Goal: Task Accomplishment & Management: Use online tool/utility

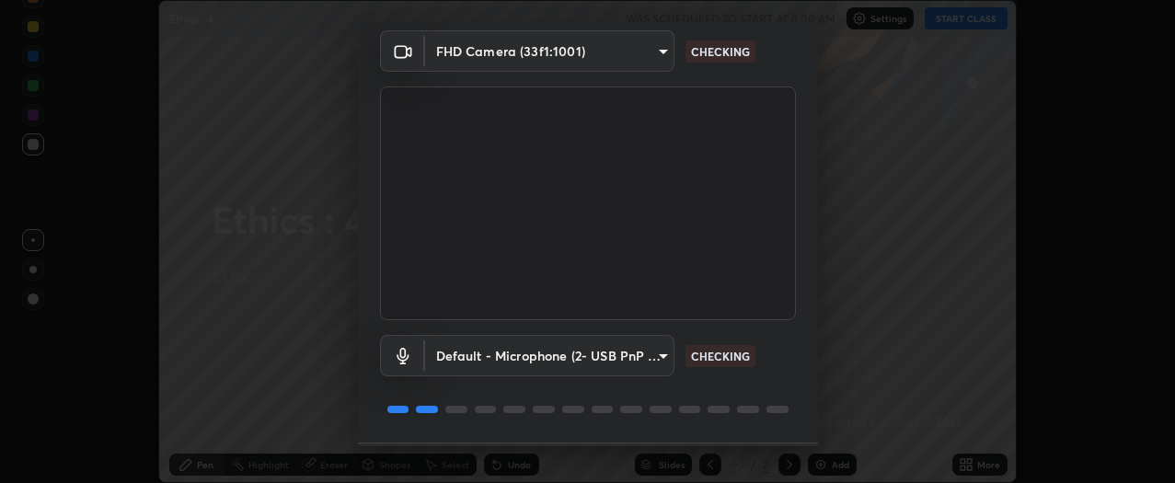
scroll to position [121, 0]
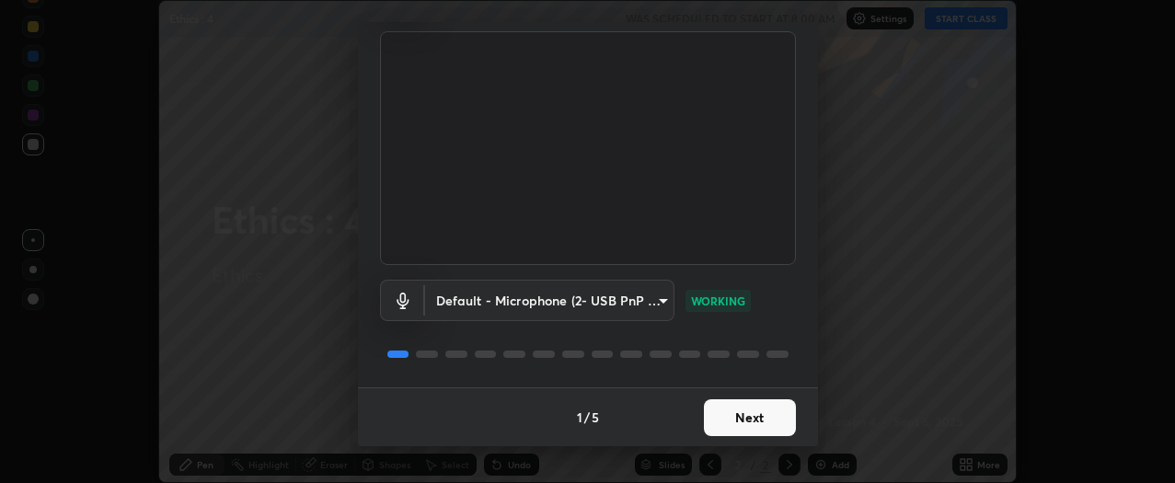
click at [751, 404] on button "Next" at bounding box center [750, 417] width 92 height 37
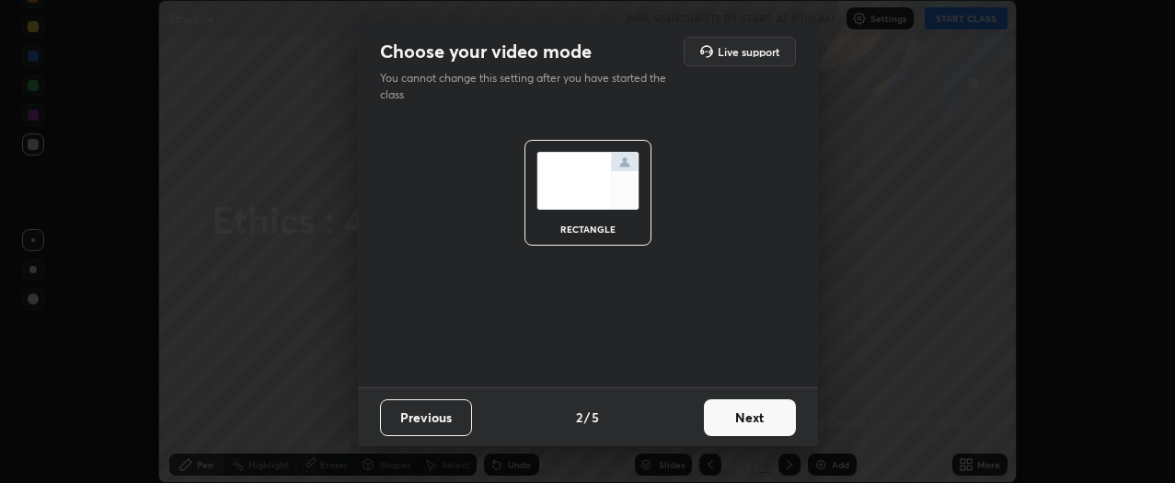
click at [753, 416] on button "Next" at bounding box center [750, 417] width 92 height 37
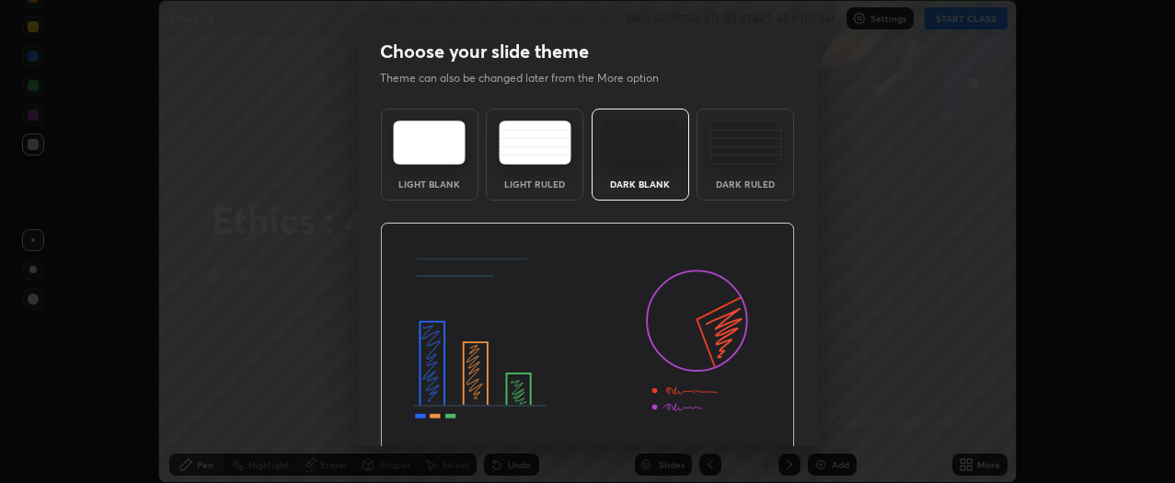
click at [758, 415] on img at bounding box center [587, 340] width 415 height 234
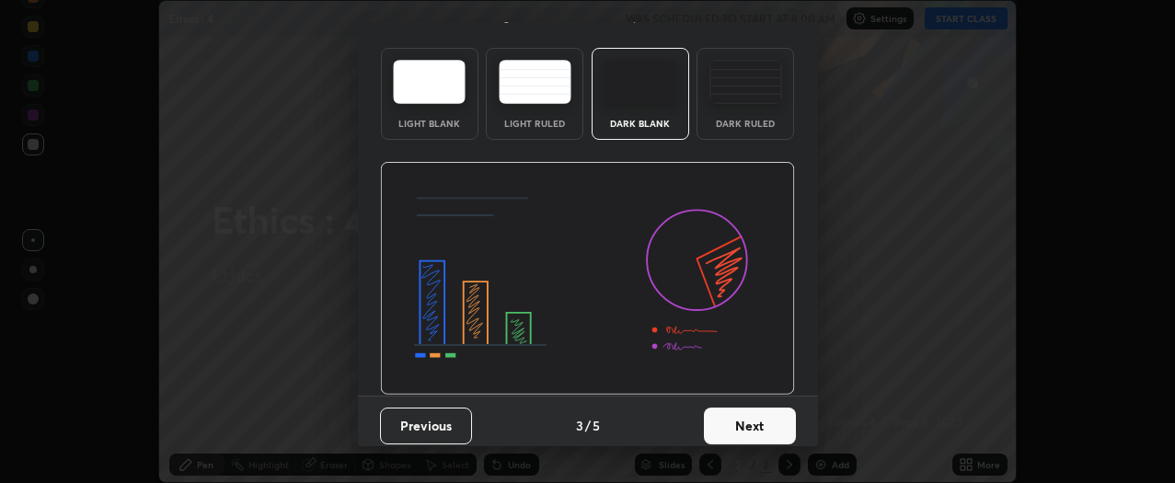
scroll to position [69, 0]
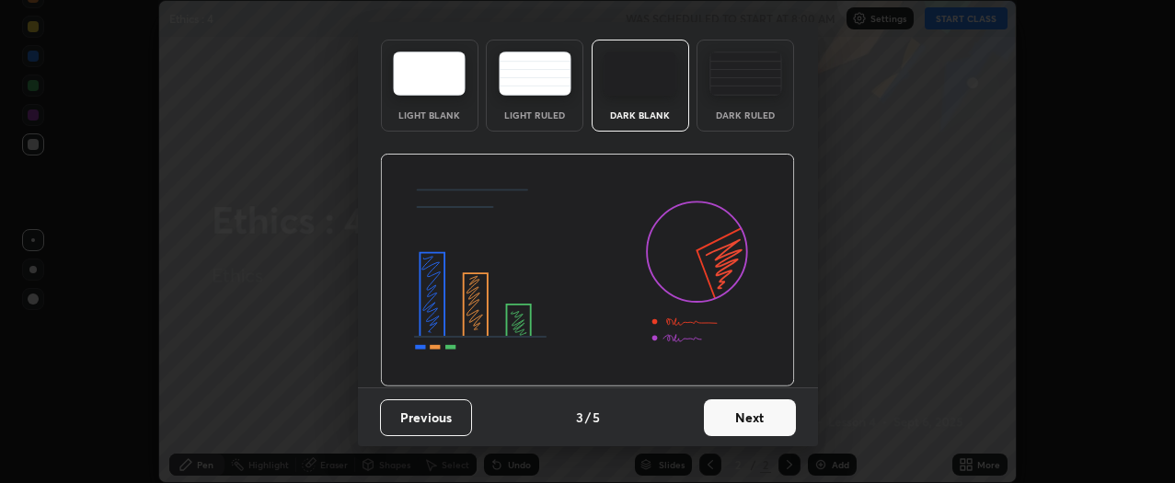
click at [758, 412] on button "Next" at bounding box center [750, 417] width 92 height 37
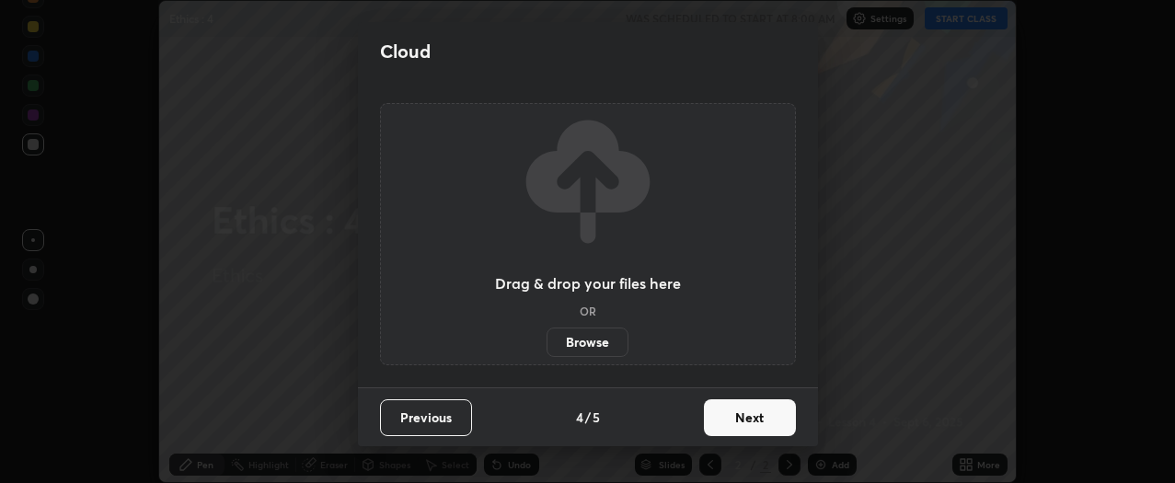
scroll to position [0, 0]
click at [754, 416] on button "Next" at bounding box center [750, 417] width 92 height 37
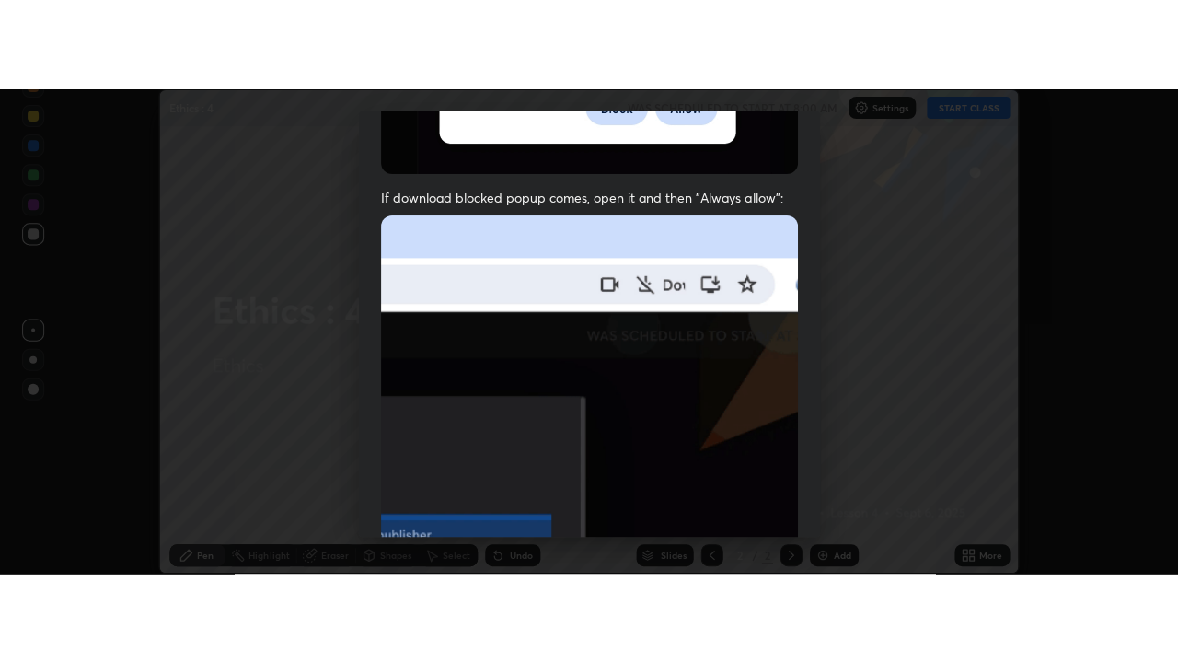
scroll to position [496, 0]
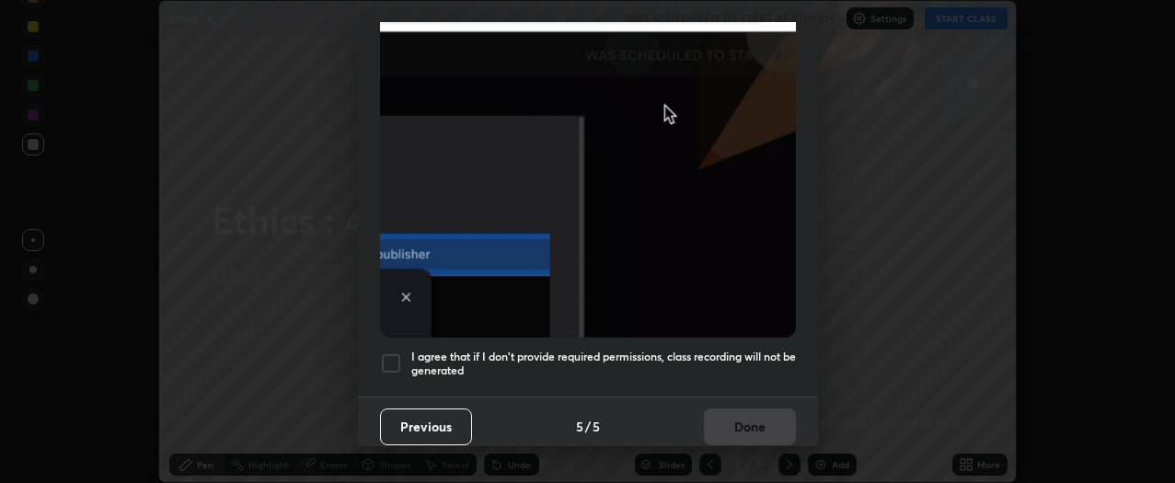
click at [388, 356] on div at bounding box center [391, 364] width 22 height 22
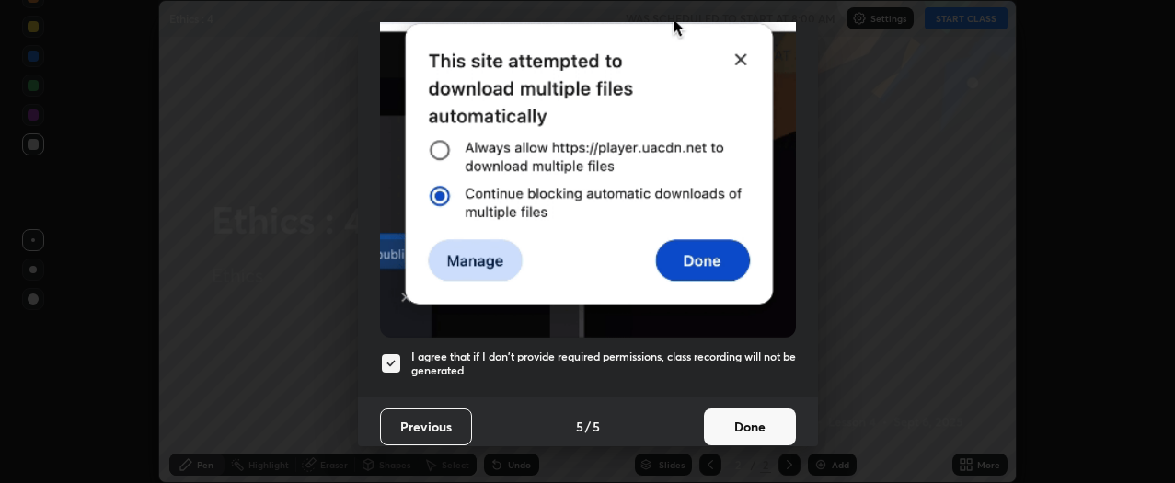
click at [748, 413] on button "Done" at bounding box center [750, 427] width 92 height 37
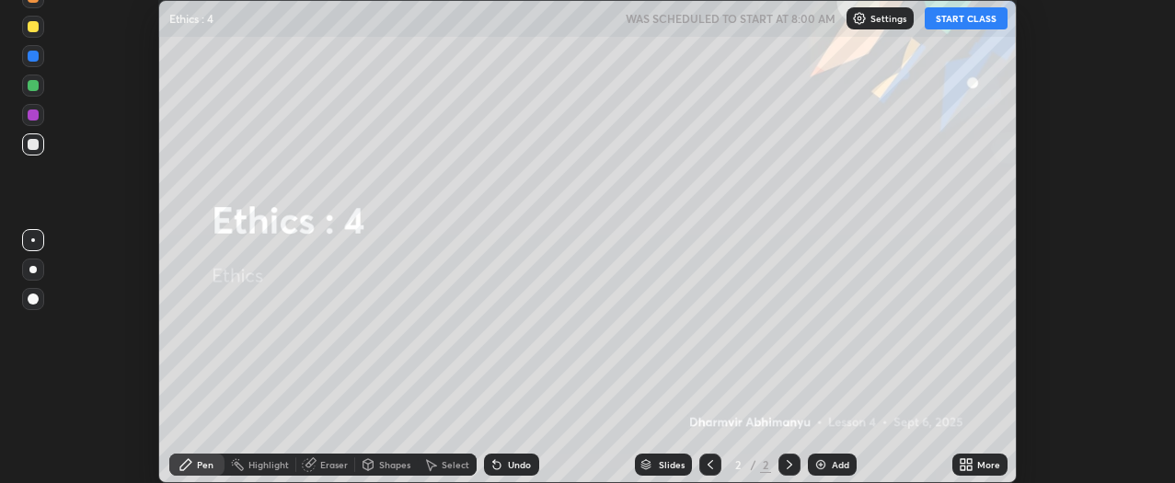
click at [963, 461] on icon at bounding box center [963, 461] width 5 height 5
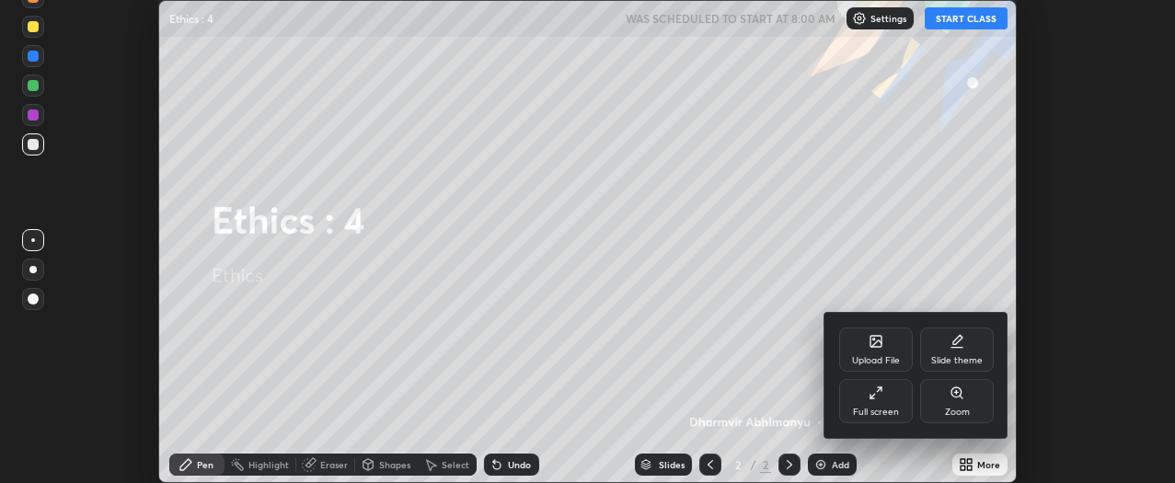
click at [895, 249] on div at bounding box center [587, 241] width 1175 height 483
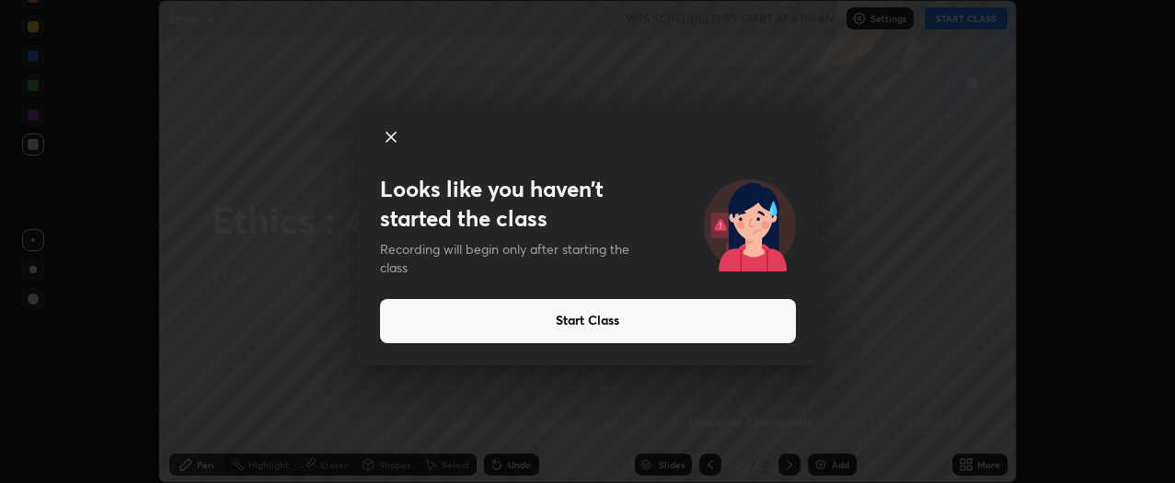
click at [395, 138] on icon at bounding box center [391, 137] width 22 height 22
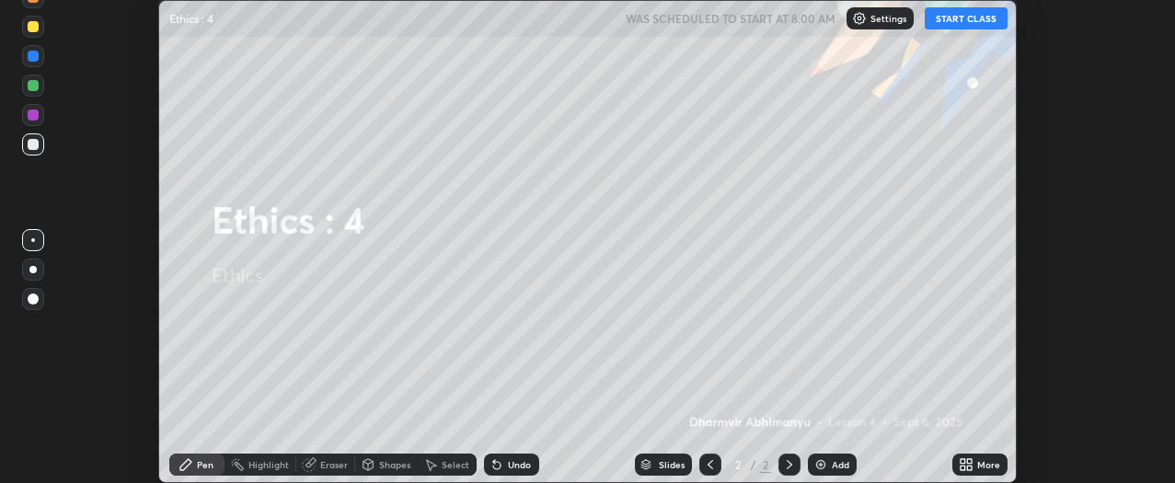
click at [964, 461] on icon at bounding box center [963, 461] width 5 height 5
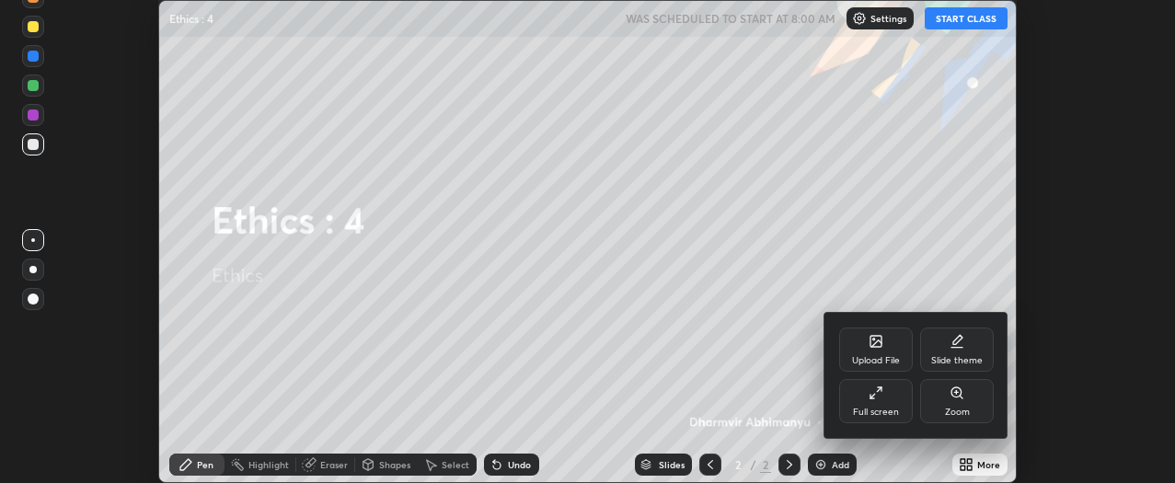
click at [884, 350] on div "Upload File" at bounding box center [876, 350] width 74 height 44
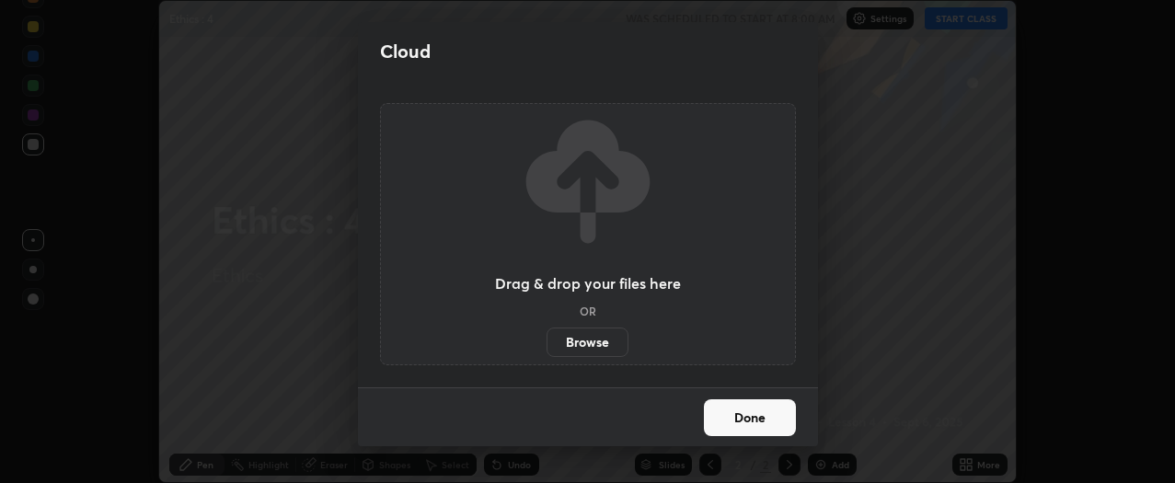
click at [595, 342] on label "Browse" at bounding box center [588, 342] width 82 height 29
click at [547, 342] on input "Browse" at bounding box center [547, 342] width 0 height 29
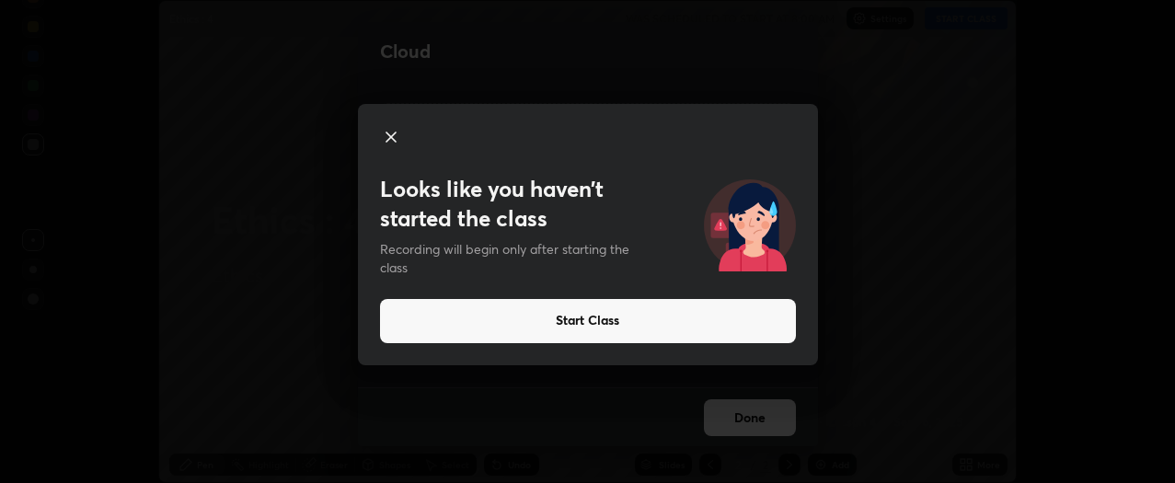
click at [736, 326] on button "Start Class" at bounding box center [588, 321] width 416 height 44
click at [755, 320] on button "Start Class" at bounding box center [588, 321] width 416 height 44
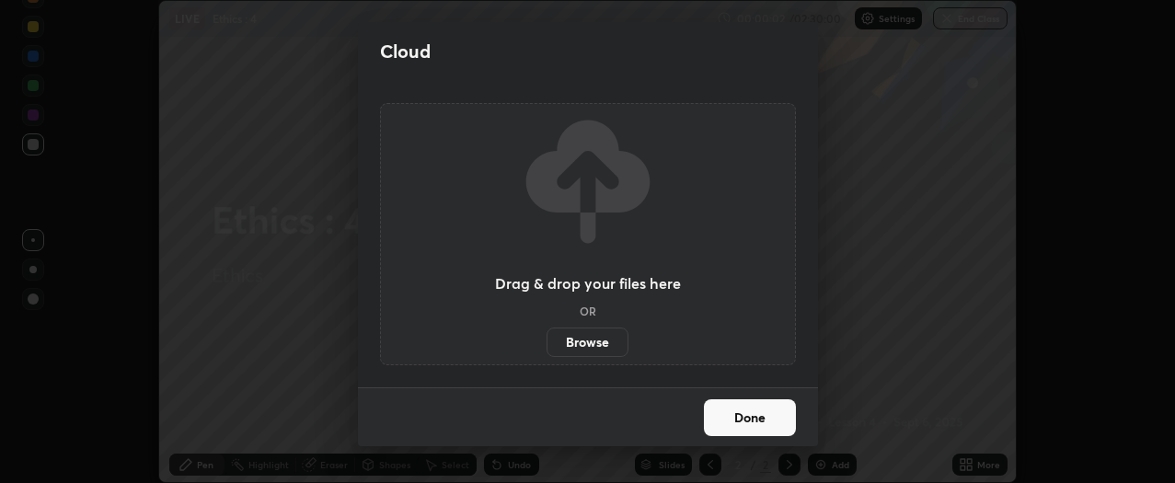
click at [597, 338] on label "Browse" at bounding box center [588, 342] width 82 height 29
click at [547, 338] on input "Browse" at bounding box center [547, 342] width 0 height 29
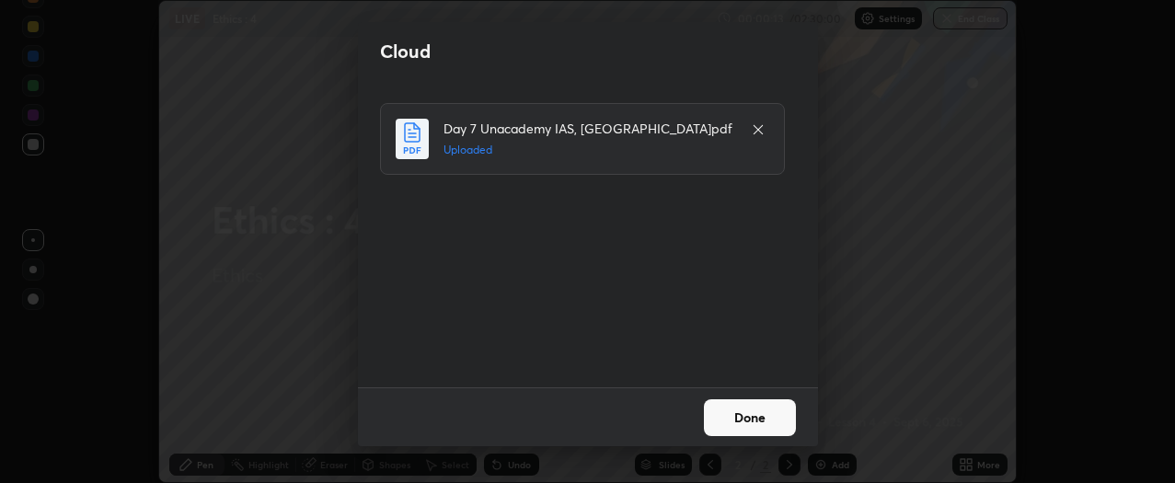
click at [758, 129] on icon at bounding box center [758, 129] width 15 height 15
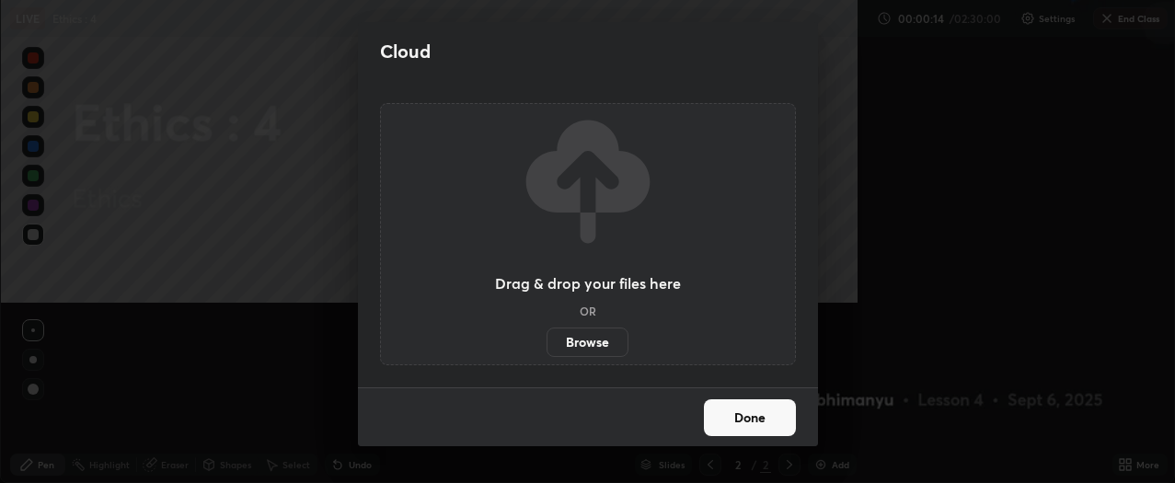
scroll to position [663, 1178]
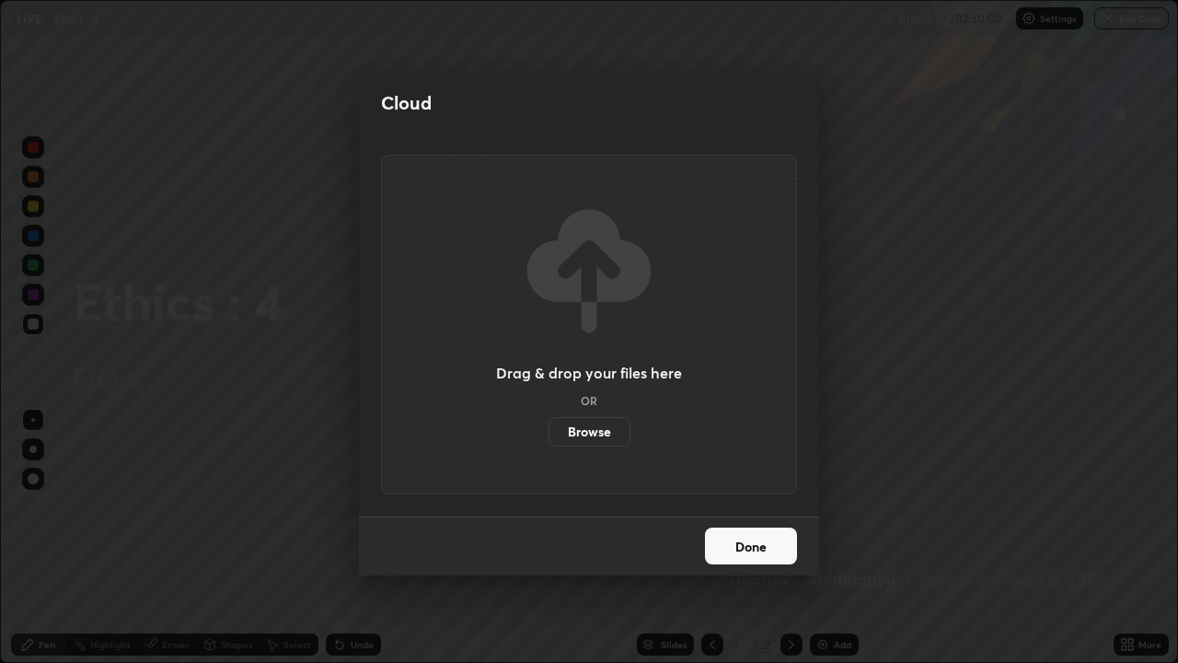
click at [610, 429] on label "Browse" at bounding box center [590, 431] width 82 height 29
click at [549, 429] on input "Browse" at bounding box center [549, 431] width 0 height 29
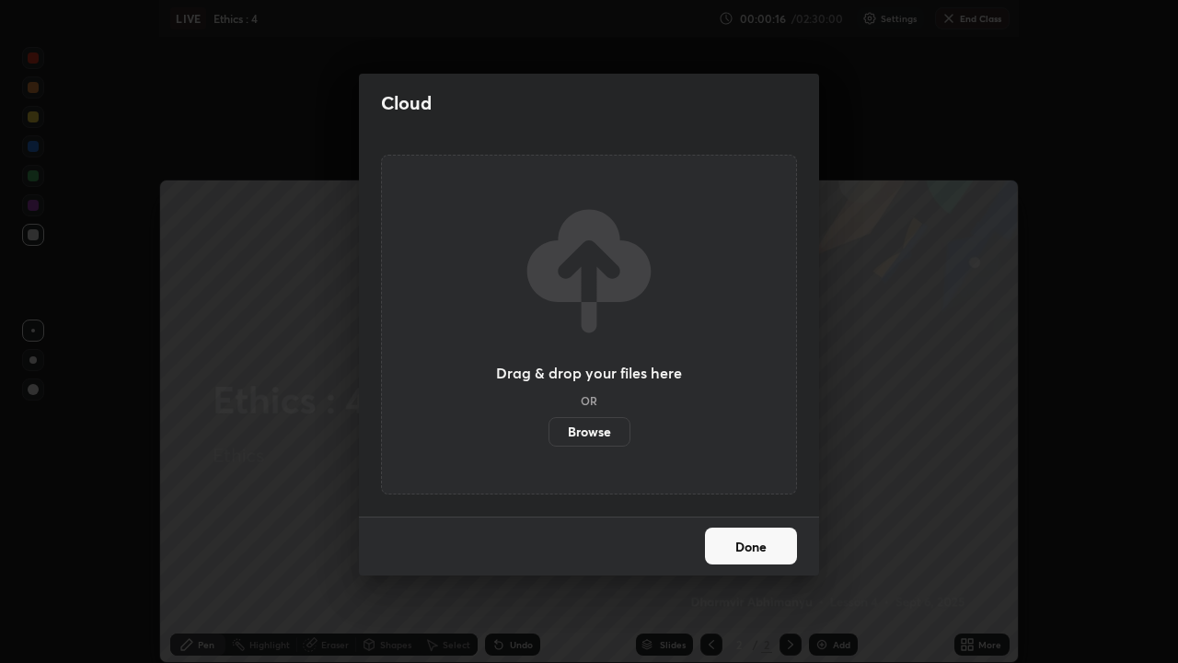
scroll to position [91561, 90869]
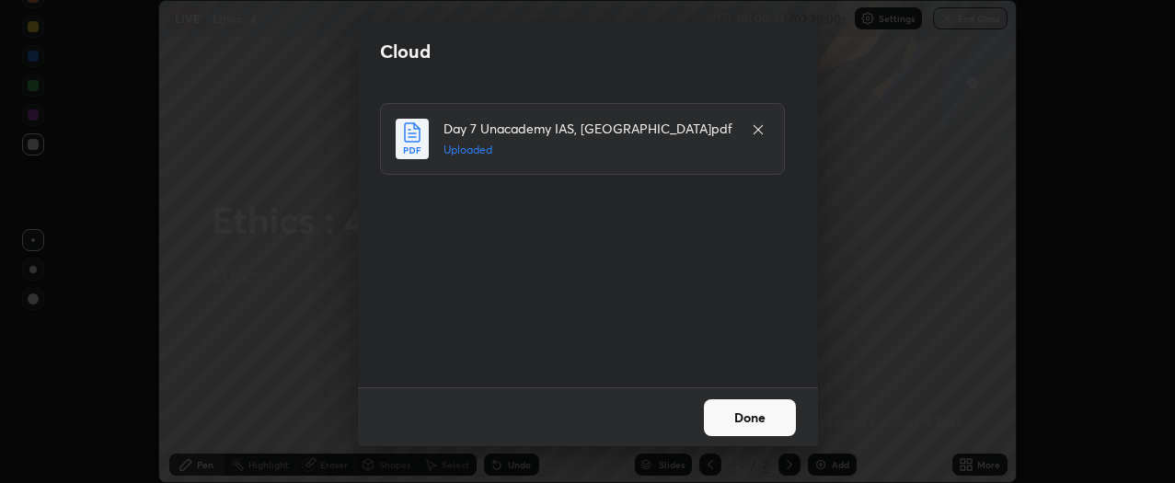
click at [743, 416] on button "Done" at bounding box center [750, 417] width 92 height 37
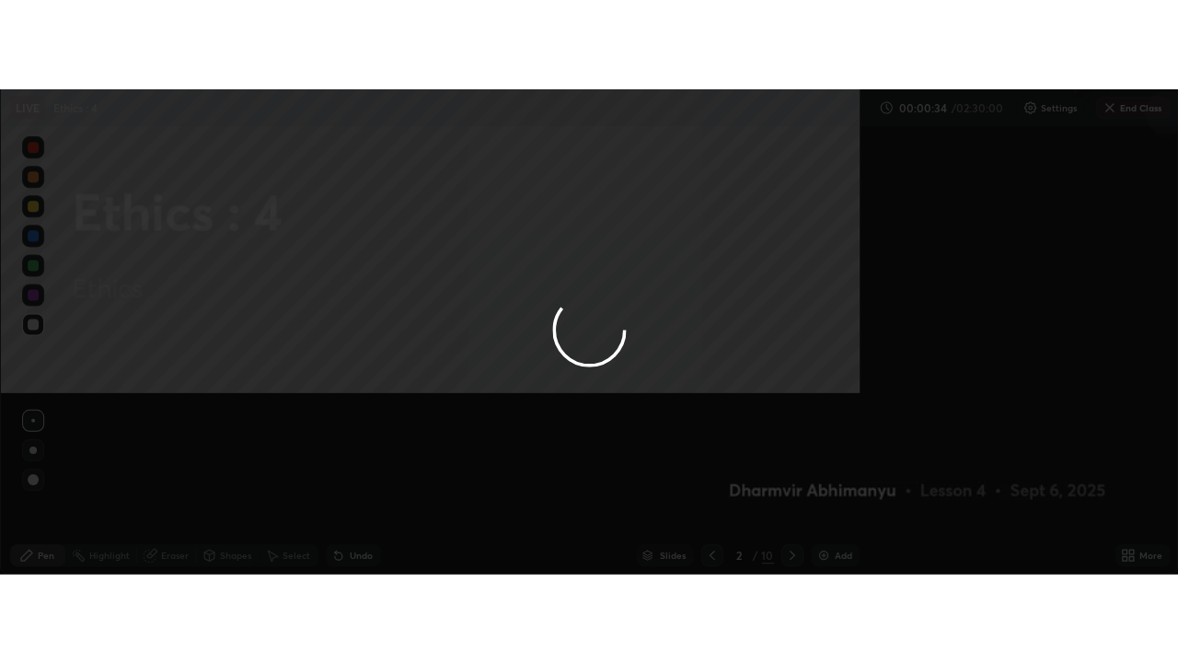
scroll to position [663, 1178]
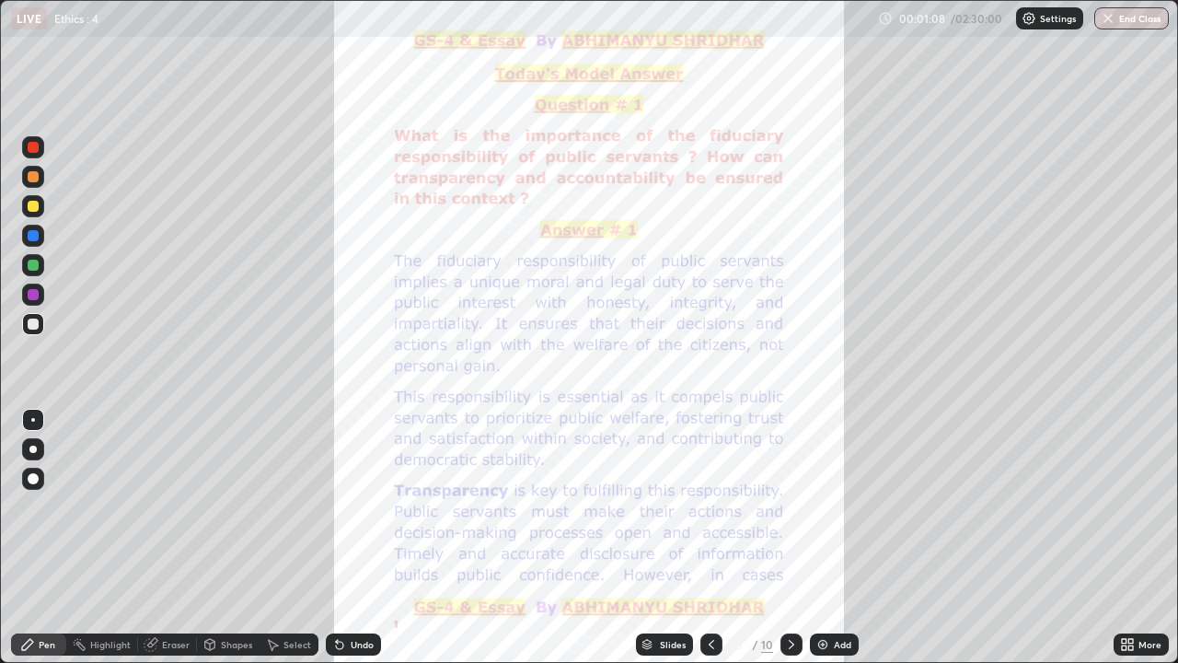
click at [1137, 27] on button "End Class" at bounding box center [1131, 18] width 75 height 22
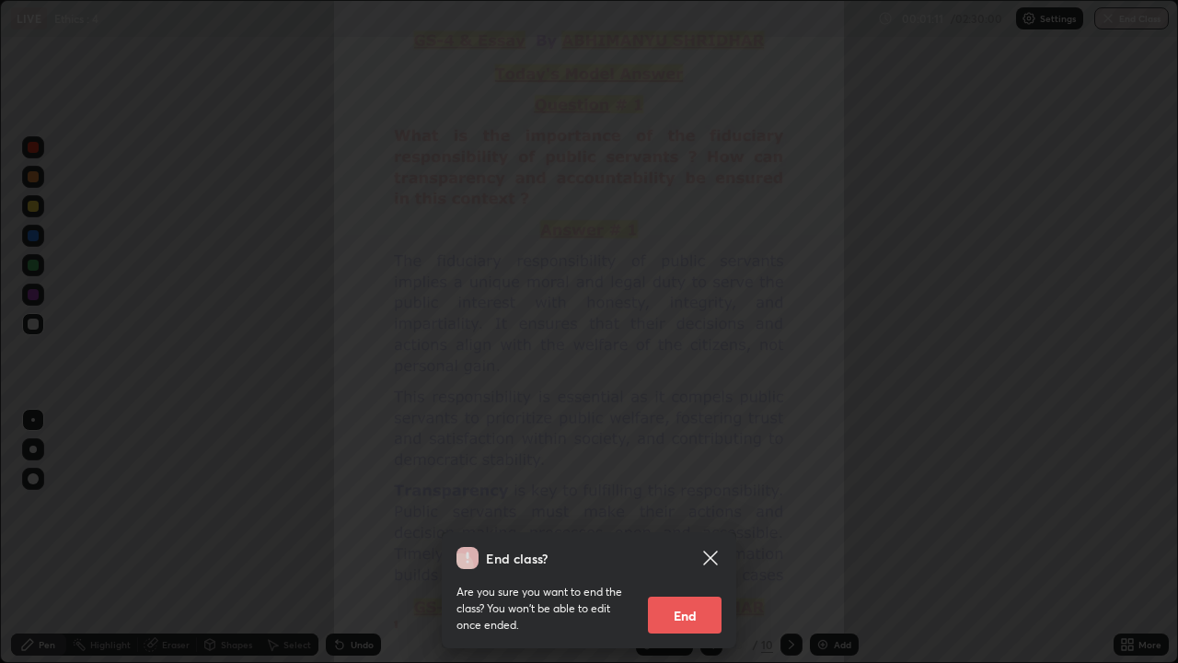
click at [963, 290] on div "End class? Are you sure you want to end the class? You won’t be able to edit on…" at bounding box center [589, 331] width 1178 height 663
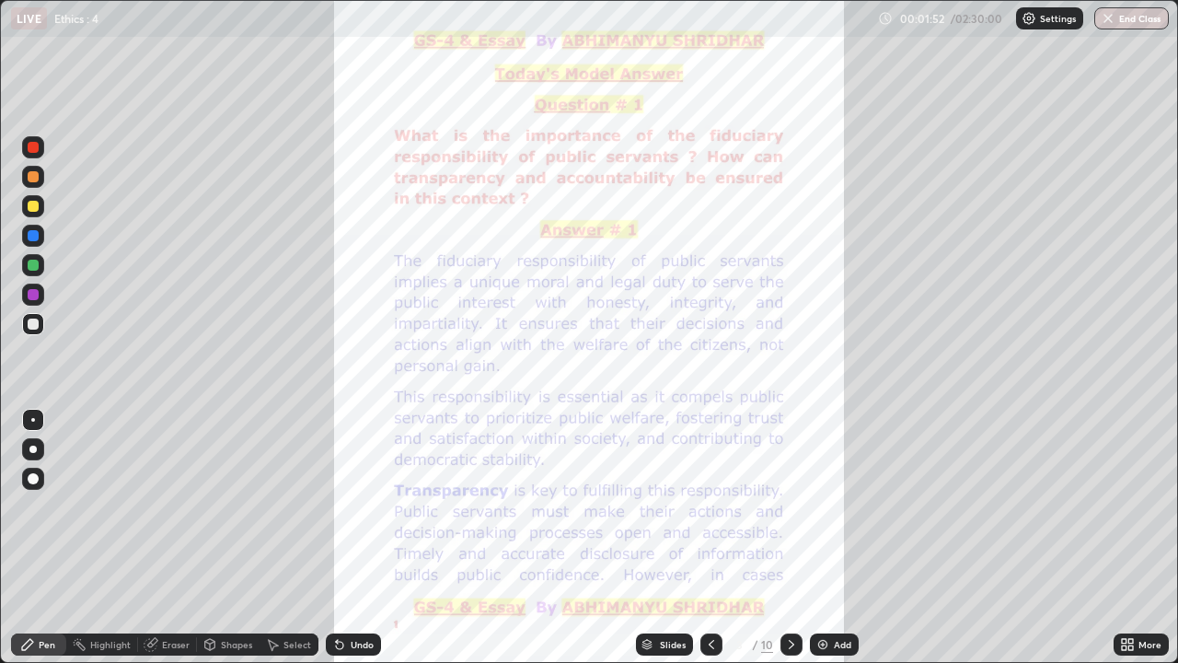
click at [831, 482] on div "Add" at bounding box center [834, 644] width 49 height 22
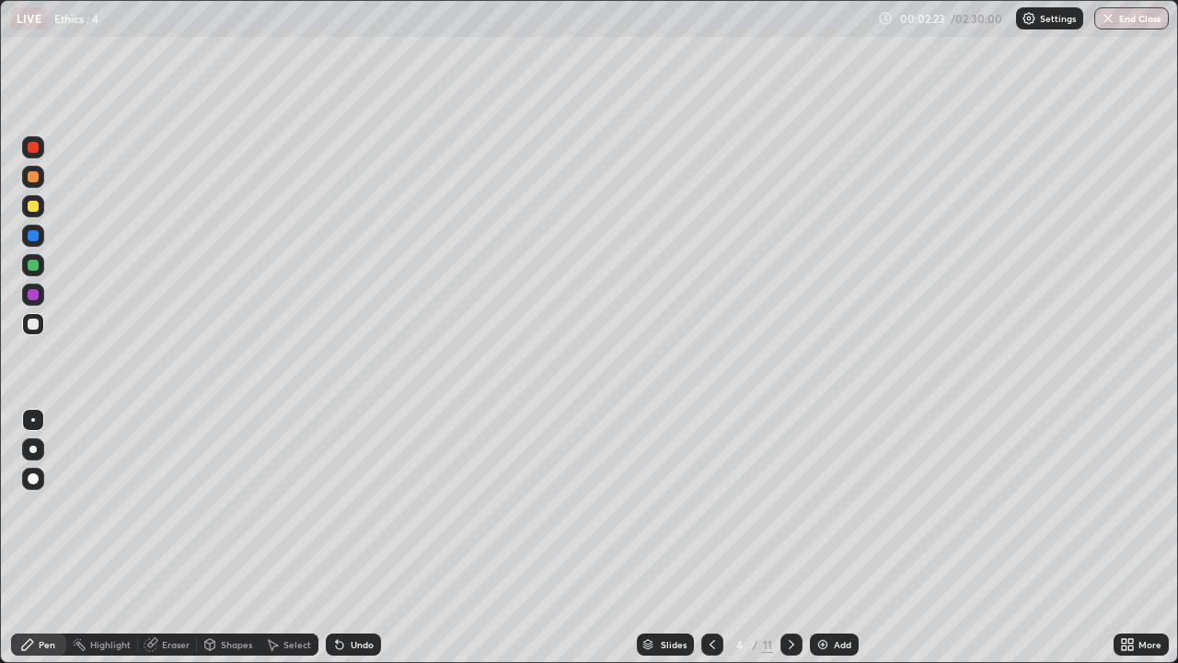
click at [37, 205] on div at bounding box center [33, 206] width 11 height 11
click at [823, 482] on img at bounding box center [823, 644] width 15 height 15
click at [818, 482] on img at bounding box center [823, 644] width 15 height 15
click at [41, 298] on div at bounding box center [33, 294] width 22 height 22
click at [34, 147] on div at bounding box center [33, 147] width 11 height 11
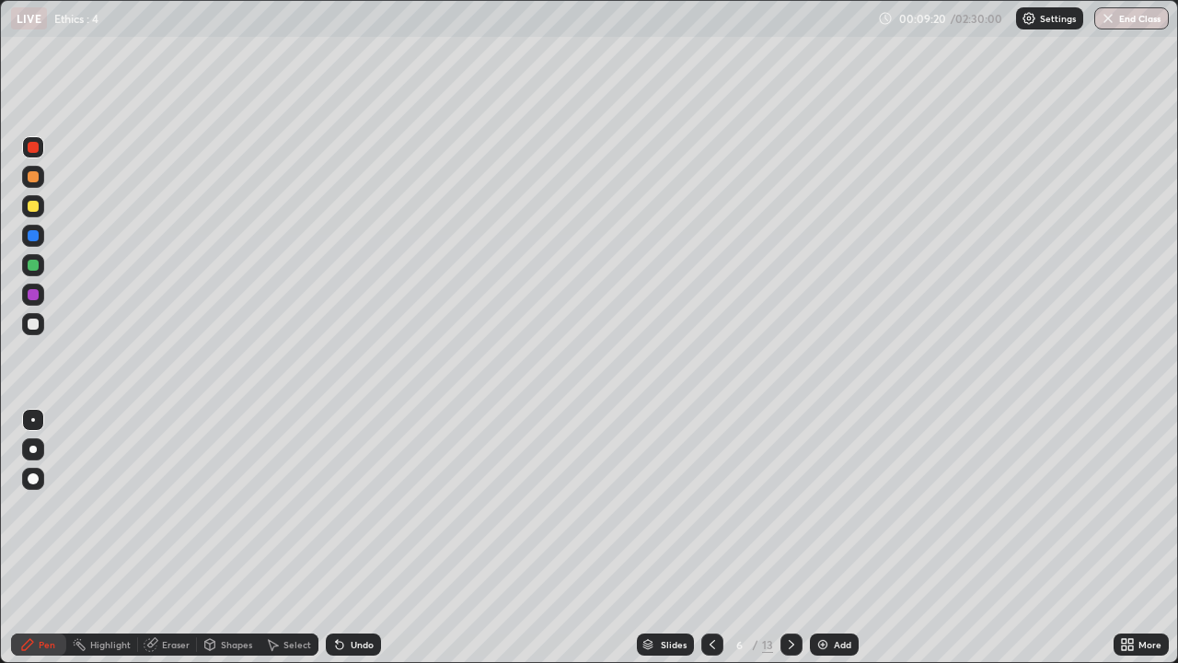
click at [41, 326] on div at bounding box center [33, 324] width 22 height 22
click at [834, 482] on div "Add" at bounding box center [842, 644] width 17 height 9
click at [173, 482] on div "Eraser" at bounding box center [176, 644] width 28 height 9
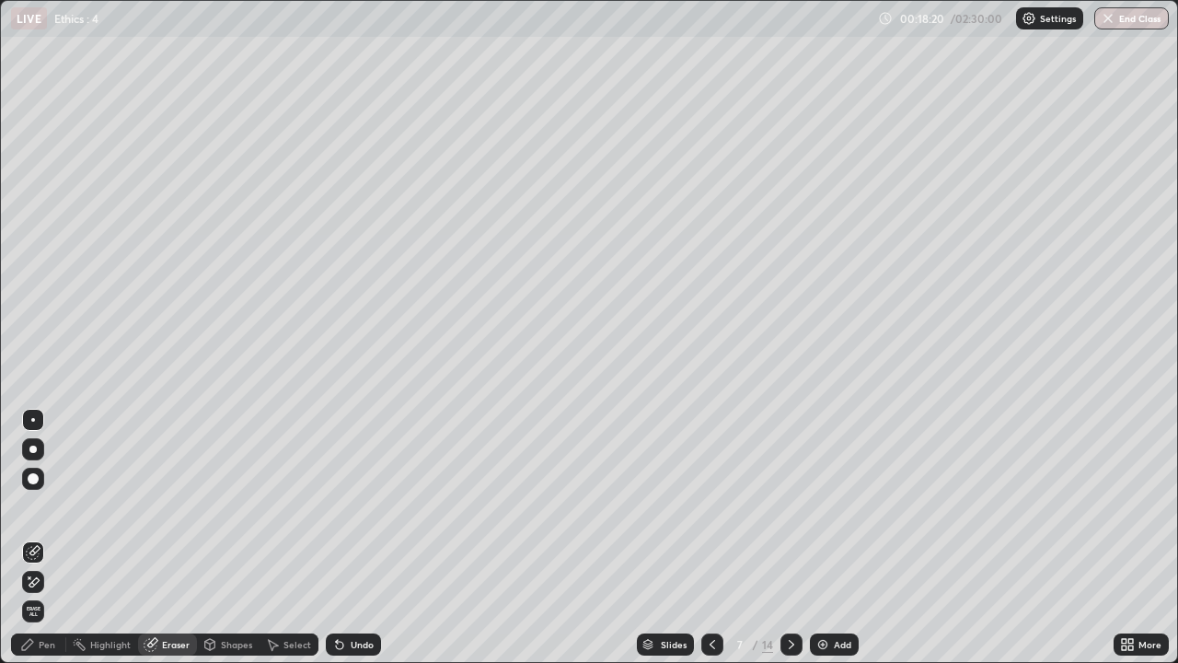
click at [52, 482] on div "Pen" at bounding box center [38, 644] width 55 height 22
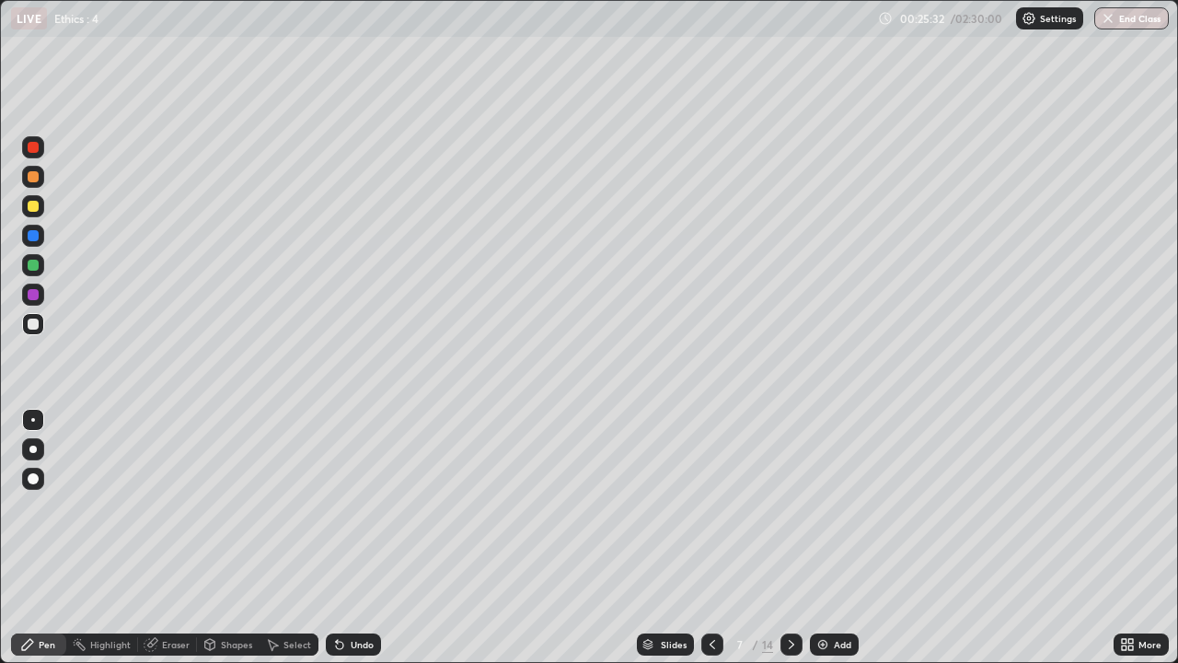
click at [830, 482] on div "Add" at bounding box center [834, 644] width 49 height 22
click at [711, 482] on icon at bounding box center [712, 644] width 15 height 15
click at [834, 482] on div "Add" at bounding box center [842, 644] width 17 height 9
click at [827, 482] on img at bounding box center [823, 644] width 15 height 15
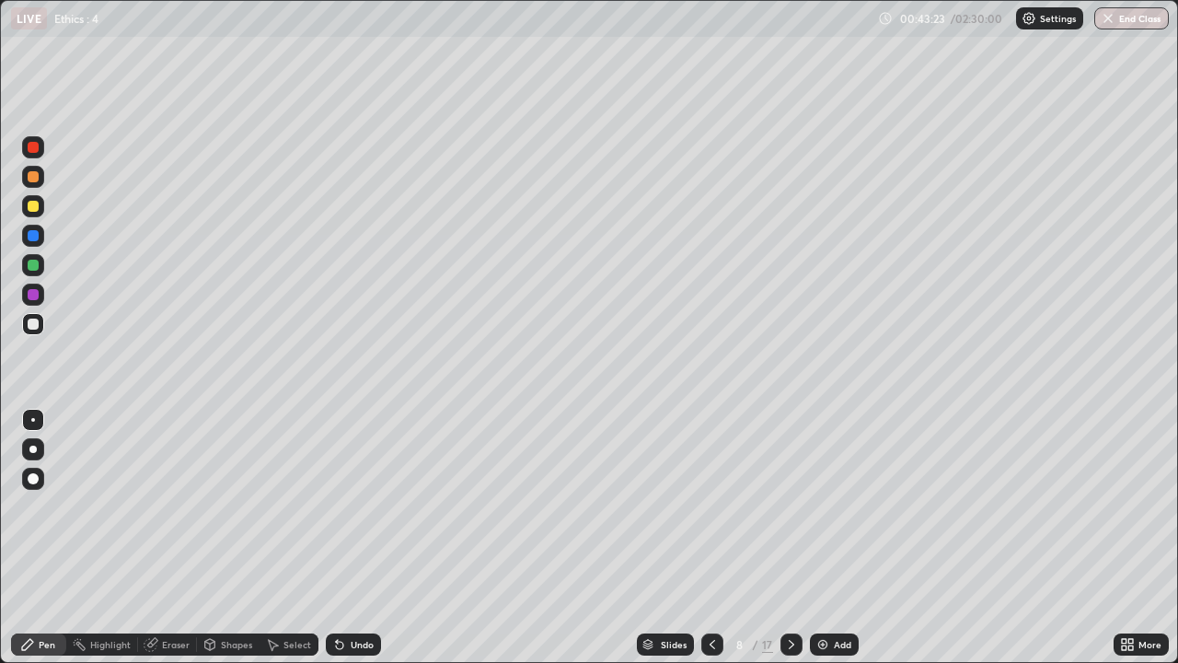
click at [184, 482] on div "Eraser" at bounding box center [176, 644] width 28 height 9
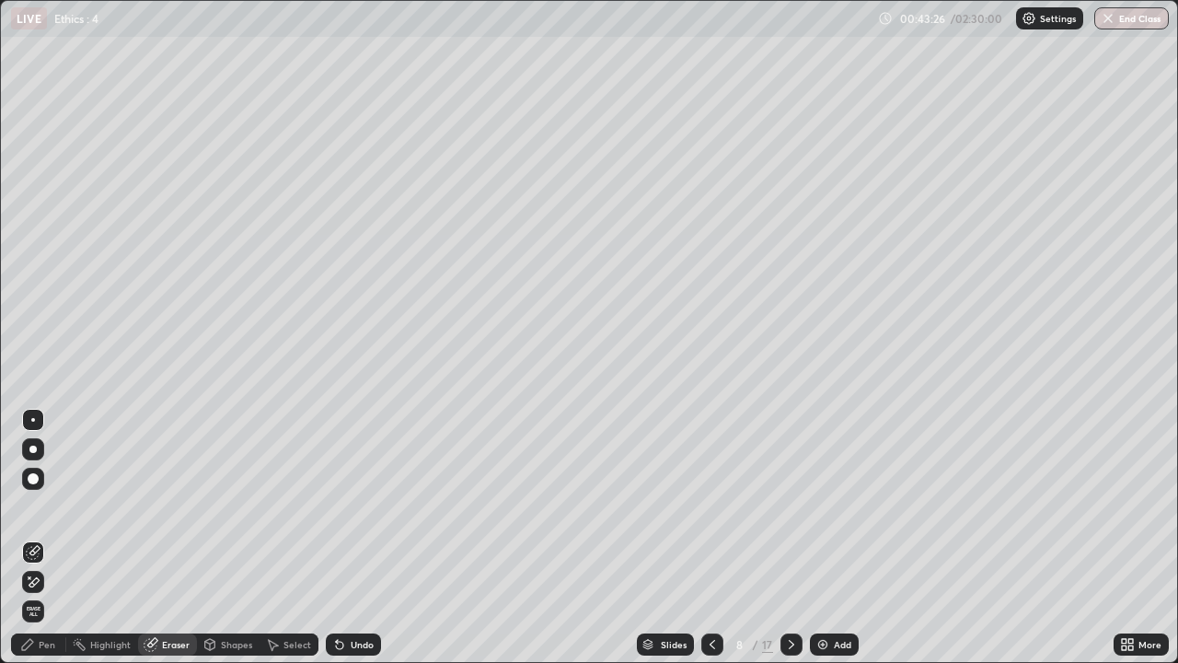
click at [46, 482] on div "Pen" at bounding box center [47, 644] width 17 height 9
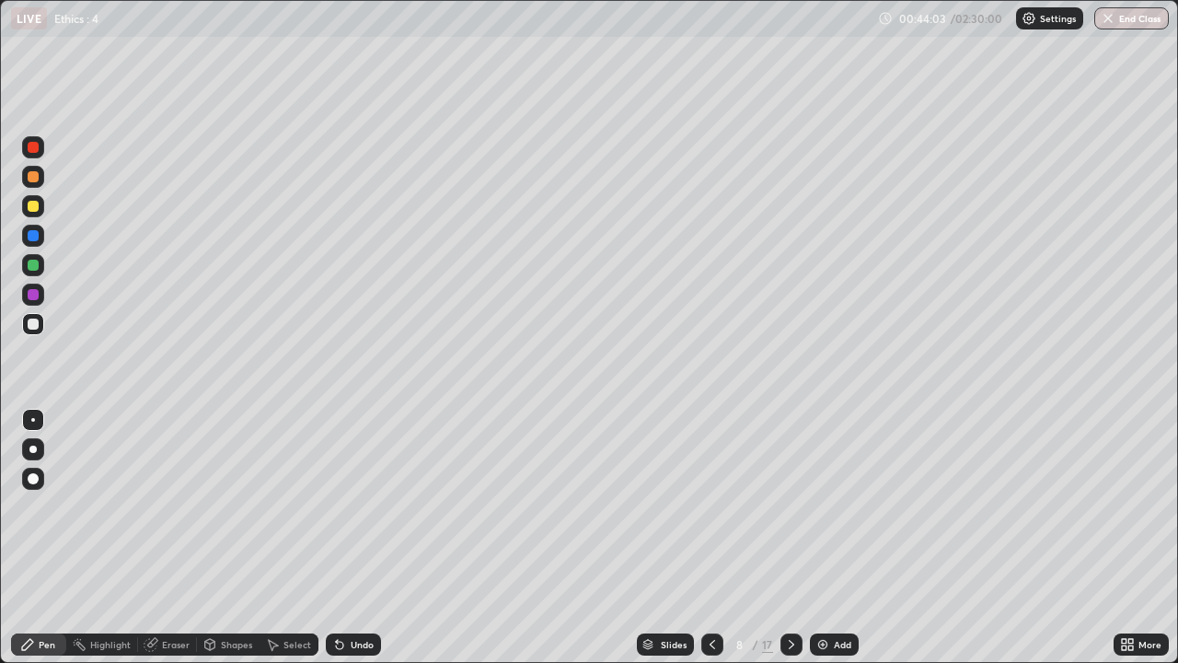
click at [35, 204] on div at bounding box center [33, 206] width 11 height 11
click at [827, 482] on img at bounding box center [823, 644] width 15 height 15
click at [185, 482] on div "Eraser" at bounding box center [176, 644] width 28 height 9
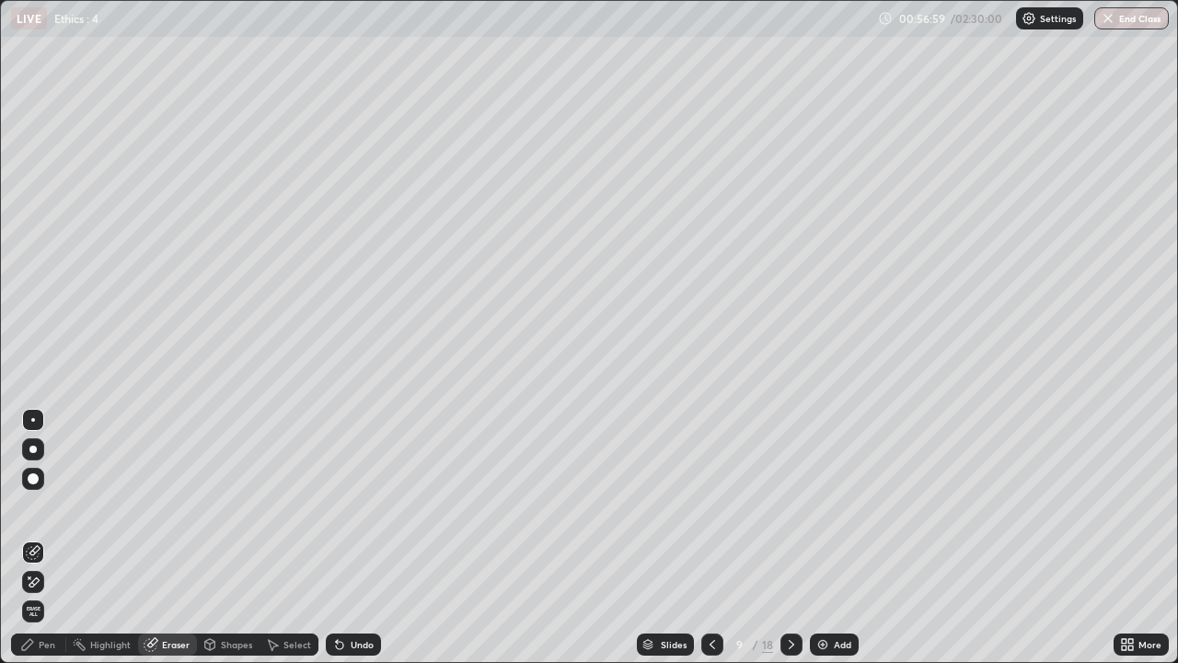
click at [187, 482] on div "Eraser" at bounding box center [176, 644] width 28 height 9
click at [61, 482] on div "Pen" at bounding box center [38, 644] width 55 height 22
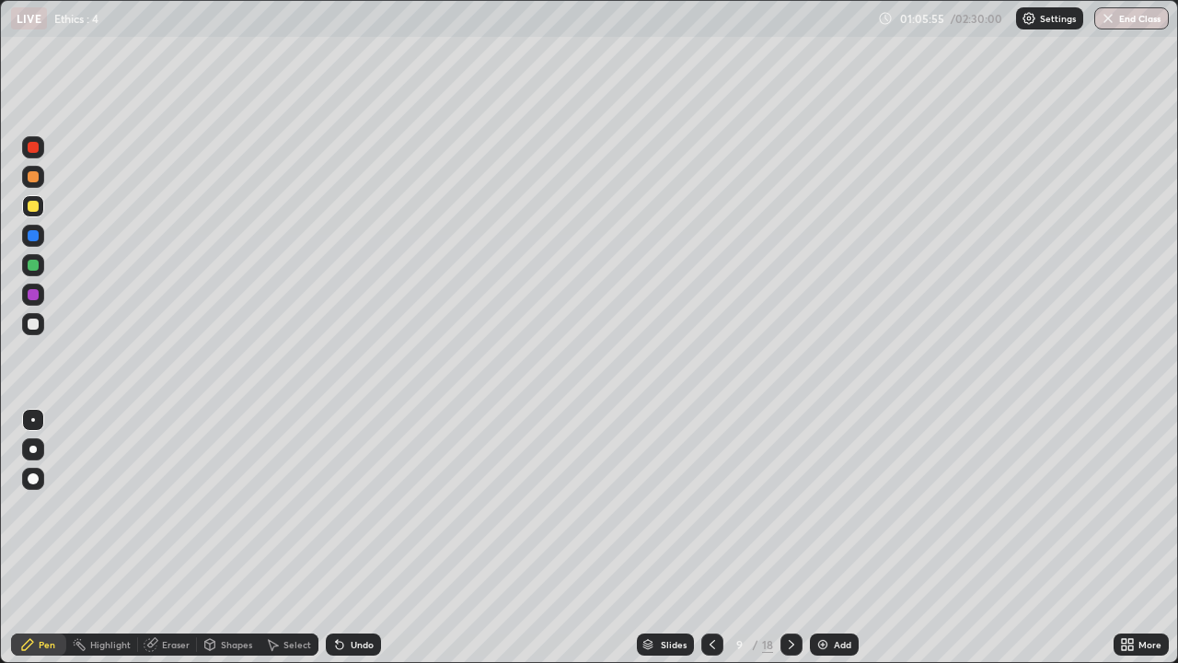
click at [711, 482] on icon at bounding box center [712, 644] width 15 height 15
click at [719, 482] on div at bounding box center [712, 644] width 22 height 22
click at [718, 482] on div at bounding box center [712, 644] width 22 height 22
click at [711, 482] on icon at bounding box center [712, 644] width 15 height 15
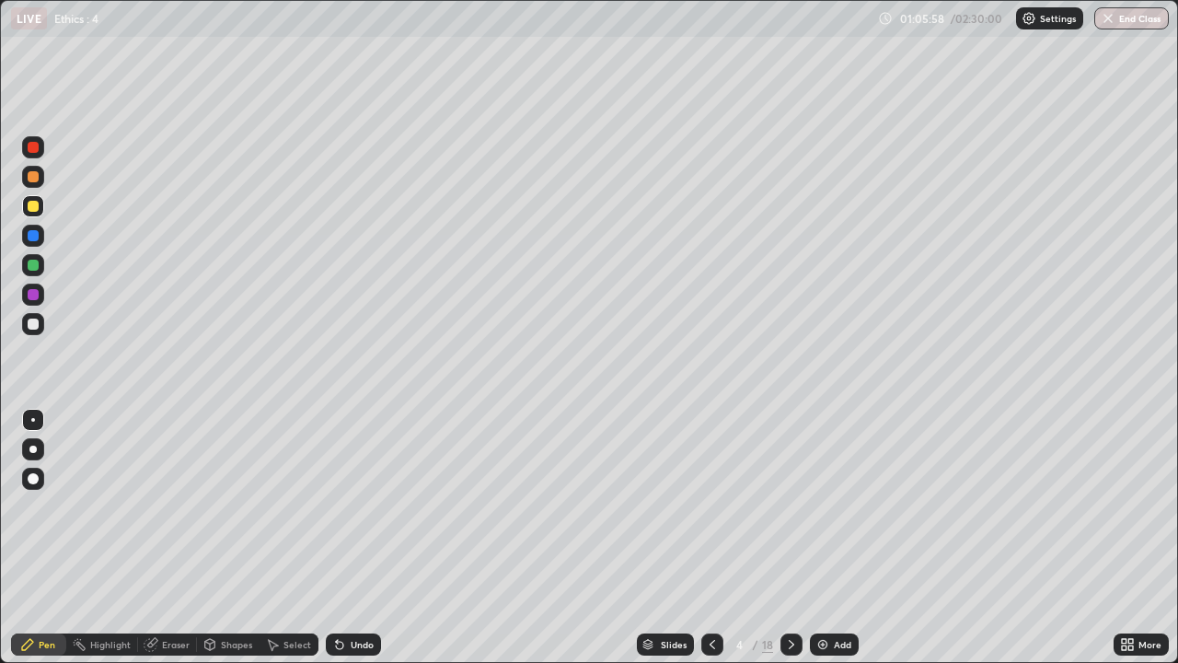
click at [711, 482] on icon at bounding box center [712, 644] width 15 height 15
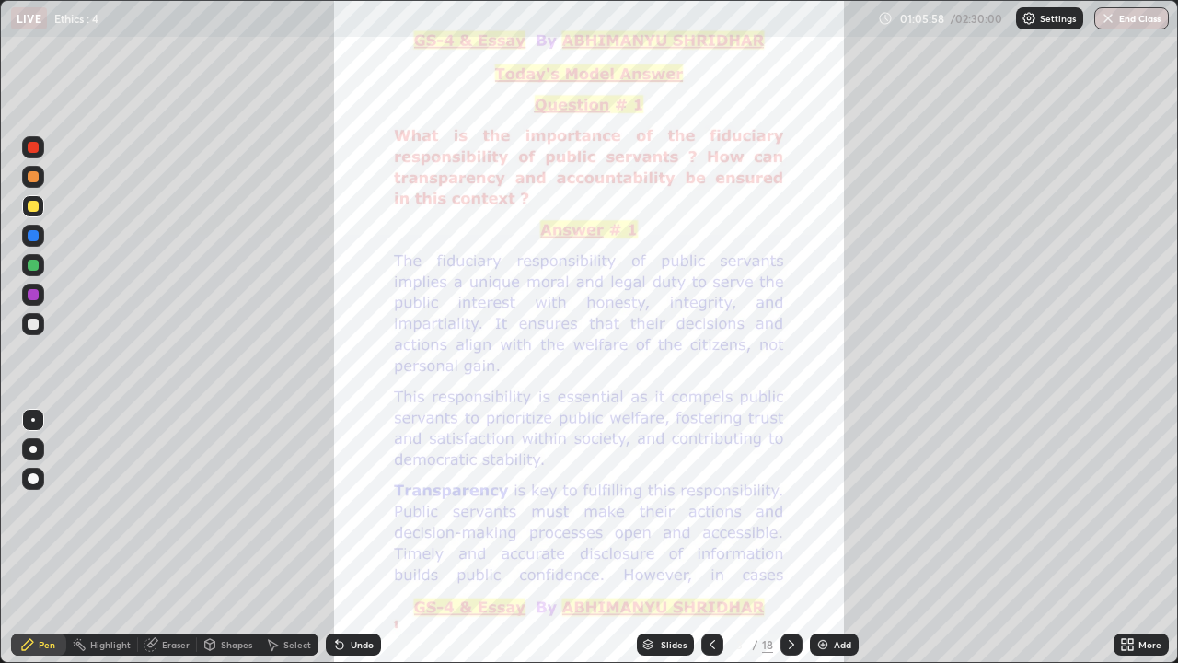
click at [711, 482] on icon at bounding box center [712, 644] width 15 height 15
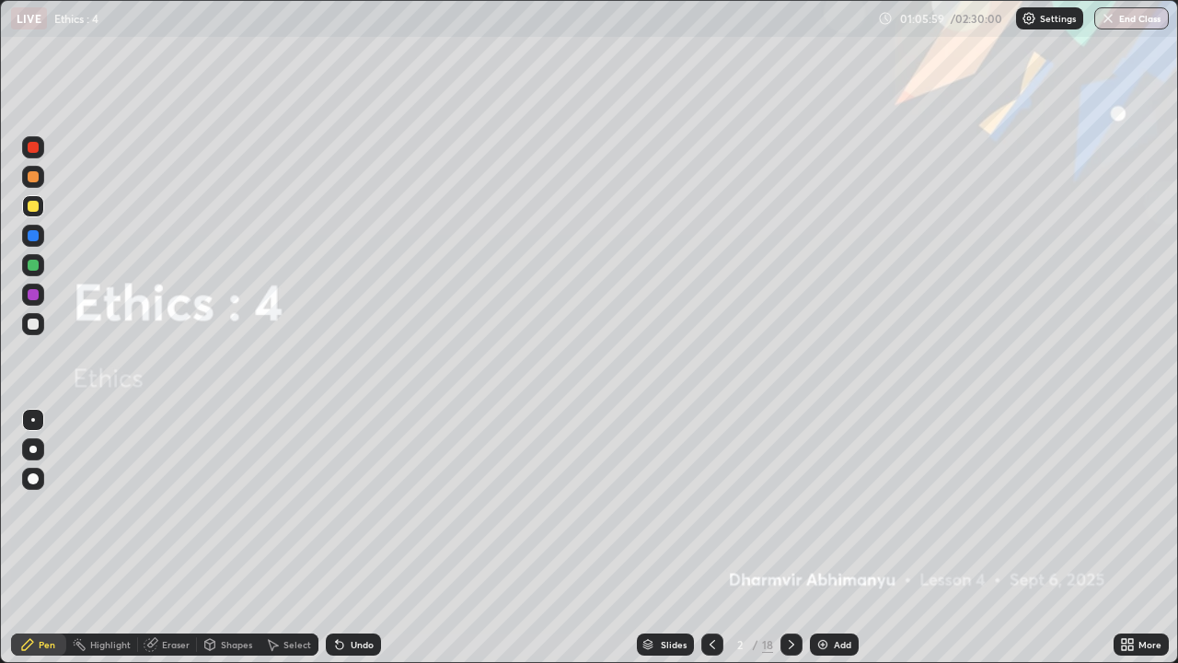
click at [798, 482] on div at bounding box center [792, 644] width 22 height 22
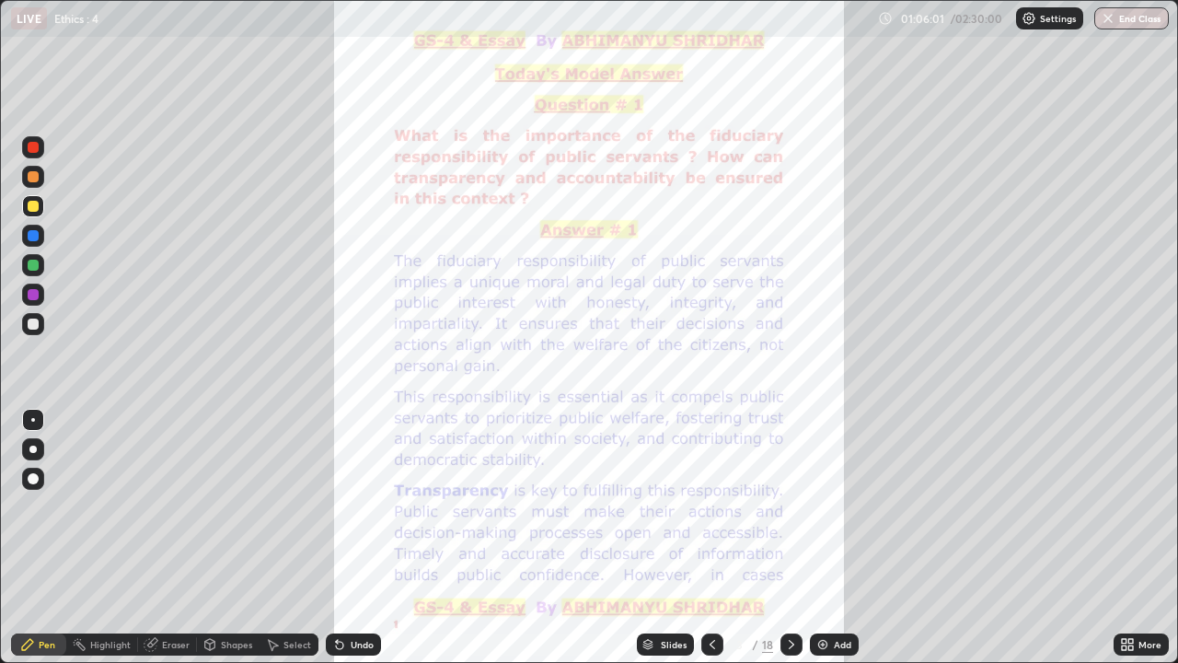
click at [790, 482] on icon at bounding box center [791, 644] width 15 height 15
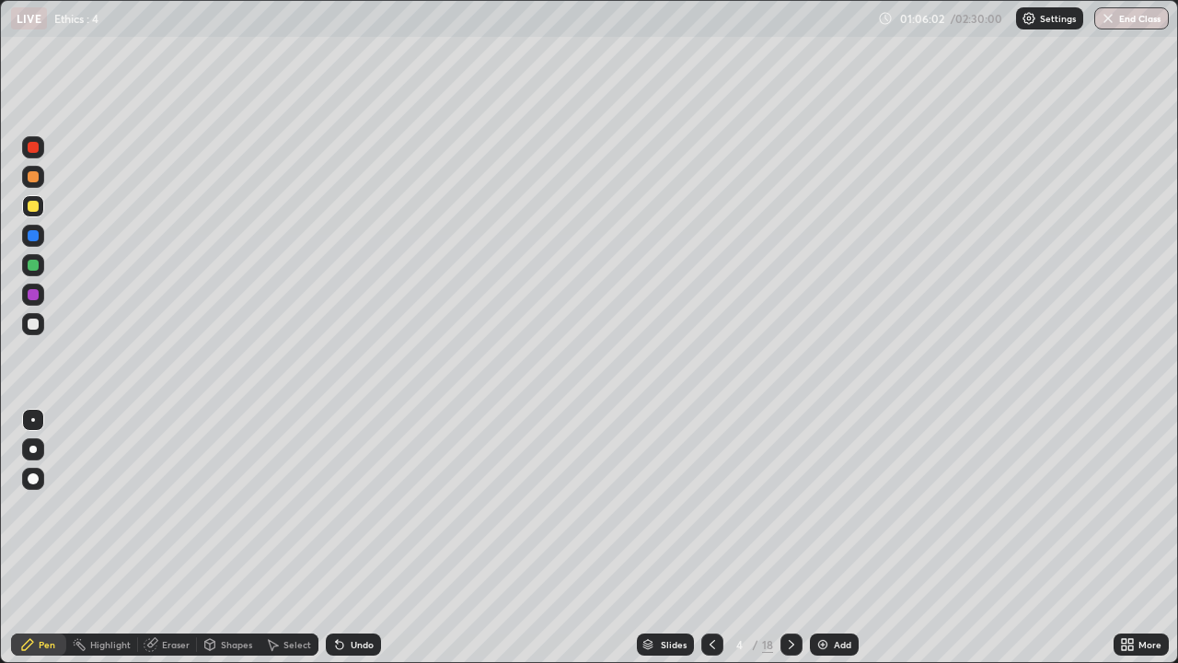
click at [790, 482] on icon at bounding box center [791, 644] width 15 height 15
click at [797, 482] on div at bounding box center [792, 644] width 22 height 22
click at [792, 482] on icon at bounding box center [791, 644] width 15 height 15
click at [790, 482] on icon at bounding box center [791, 644] width 15 height 15
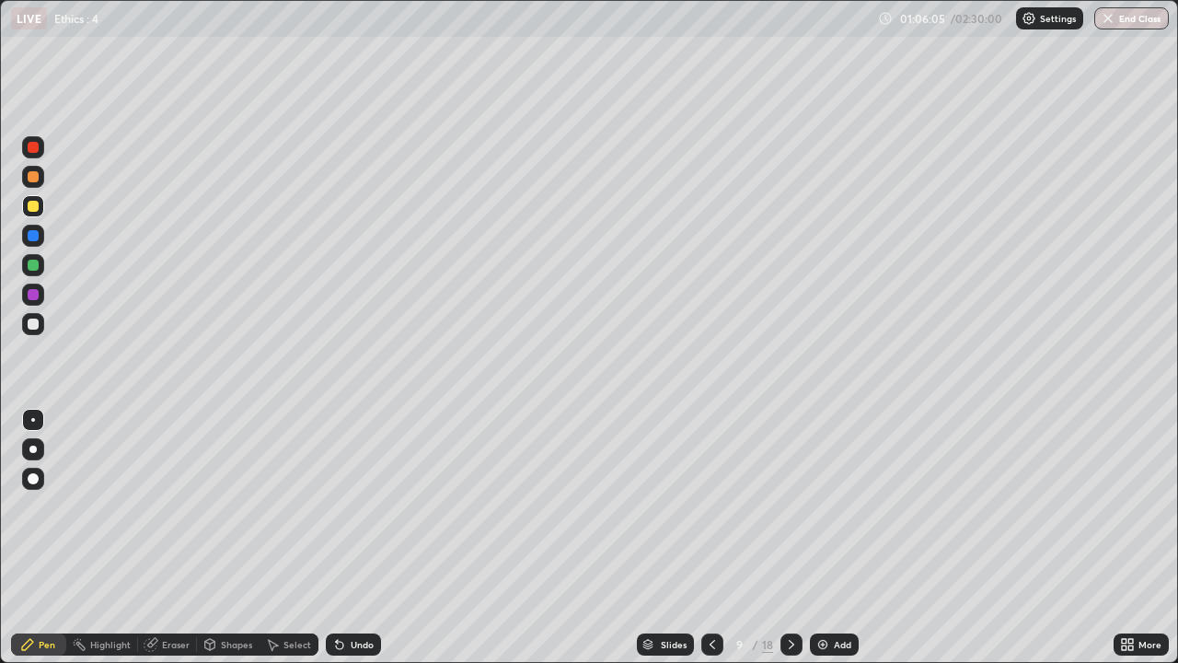
click at [790, 482] on icon at bounding box center [791, 644] width 15 height 15
click at [792, 482] on icon at bounding box center [792, 644] width 6 height 9
click at [790, 482] on icon at bounding box center [791, 644] width 15 height 15
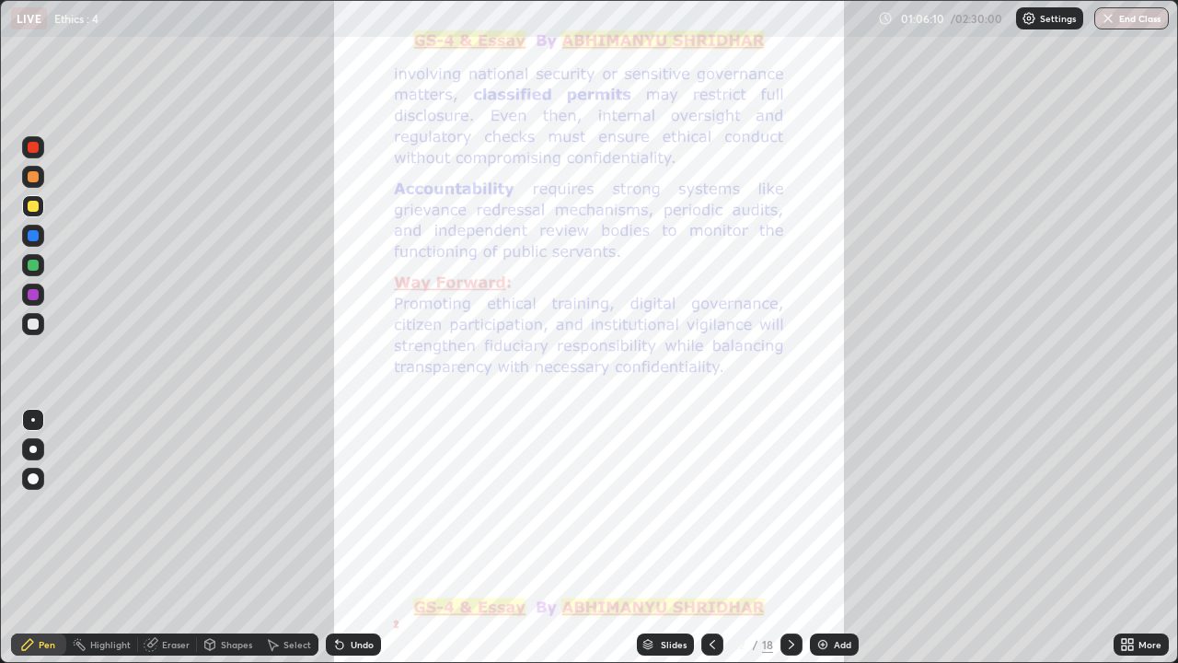
click at [797, 482] on div at bounding box center [792, 644] width 22 height 22
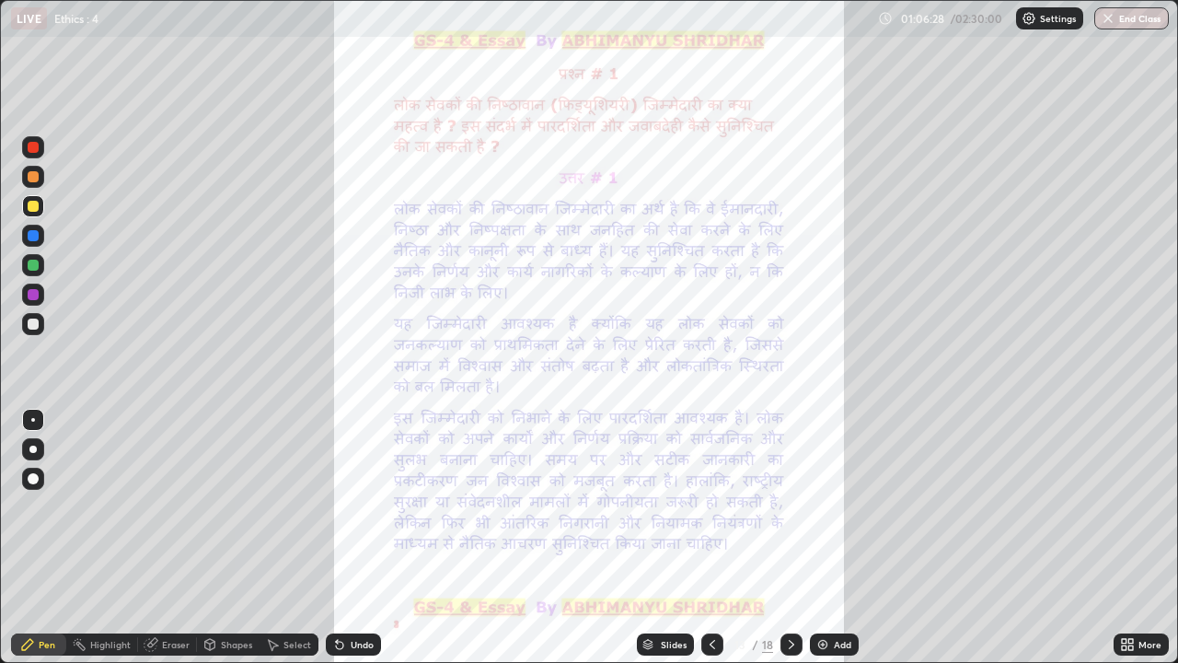
click at [796, 482] on icon at bounding box center [791, 644] width 15 height 15
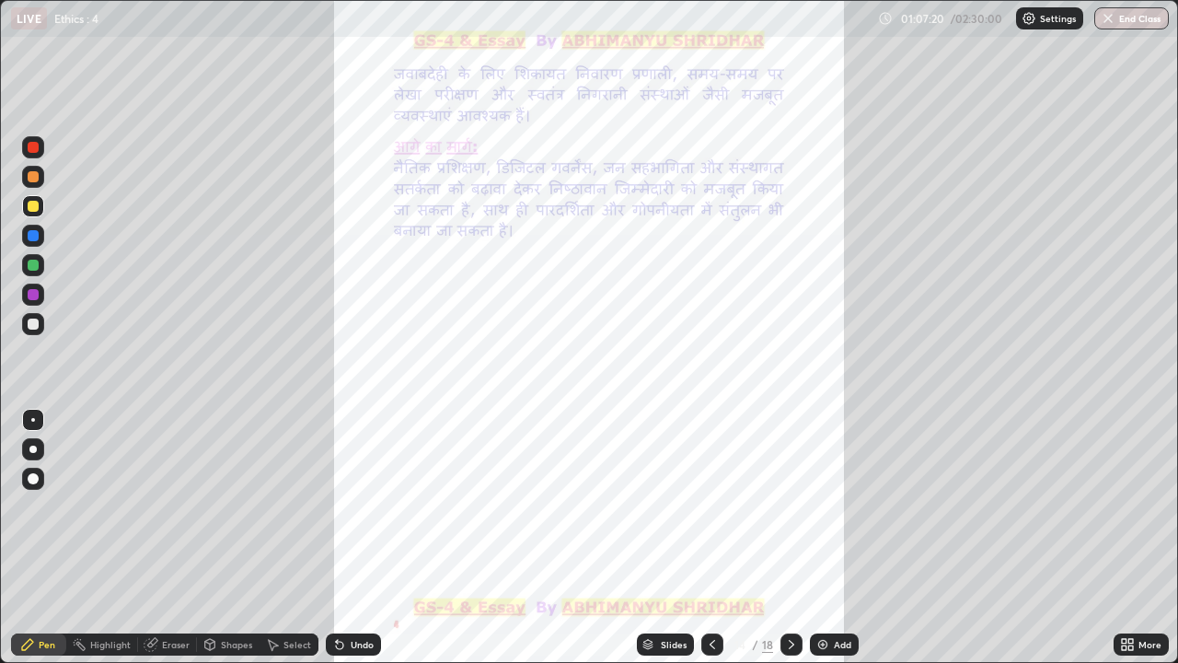
click at [790, 482] on icon at bounding box center [791, 644] width 15 height 15
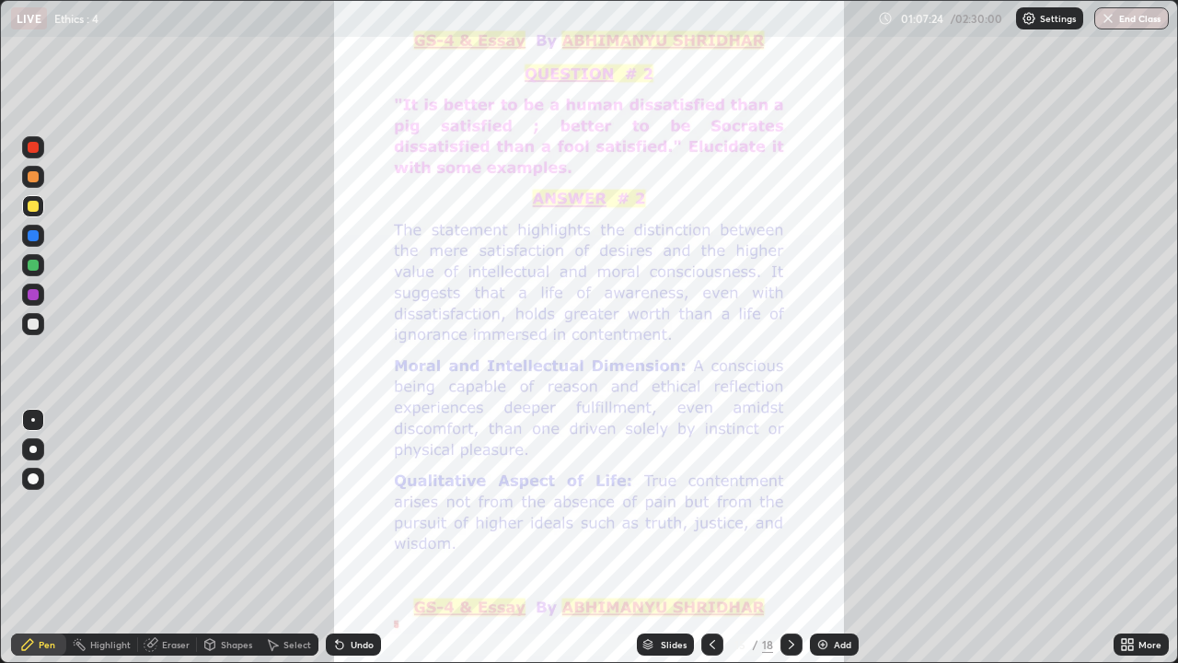
click at [797, 482] on div at bounding box center [792, 644] width 22 height 22
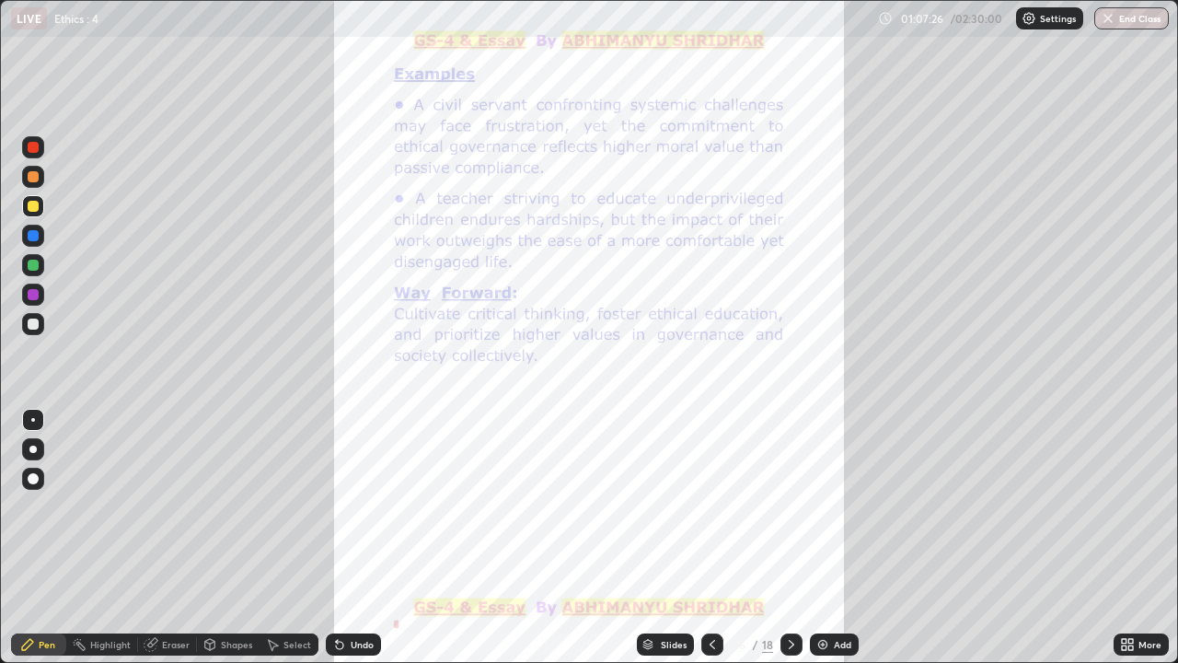
click at [797, 482] on div at bounding box center [792, 644] width 22 height 22
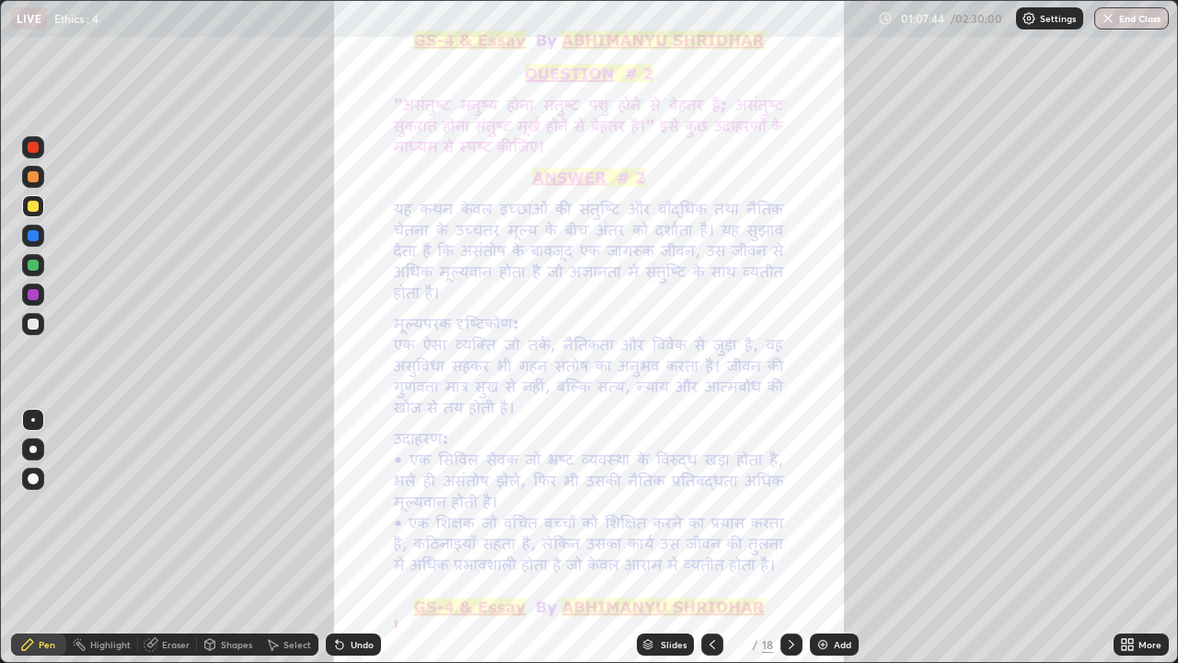
click at [790, 482] on icon at bounding box center [791, 644] width 15 height 15
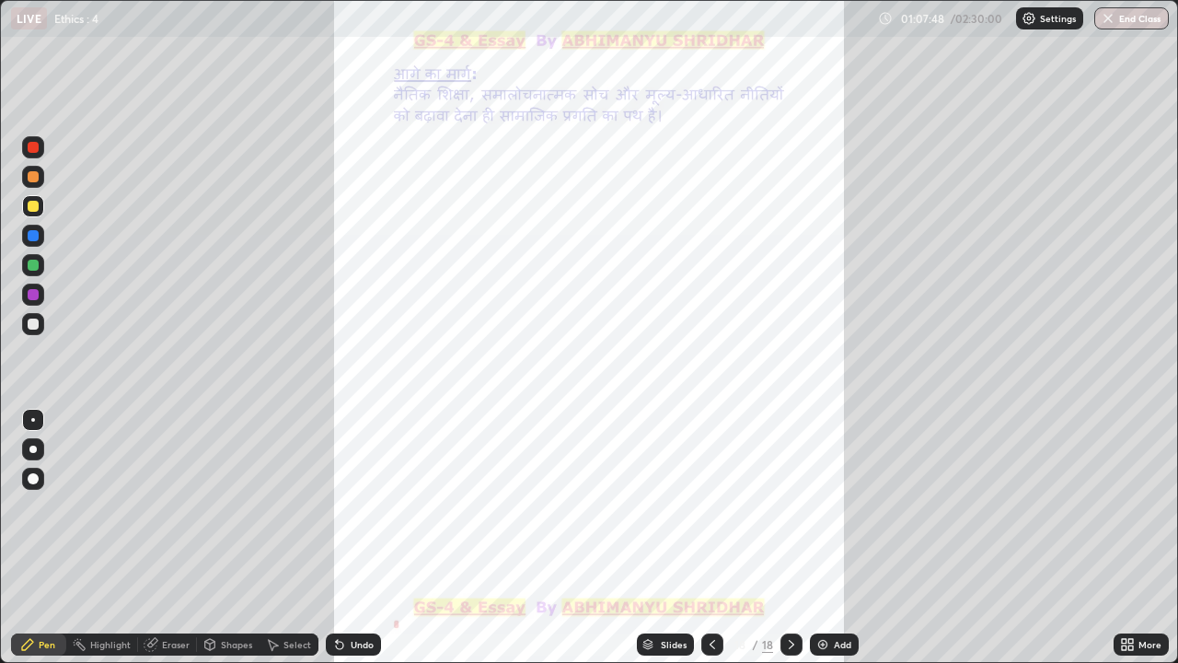
click at [790, 482] on icon at bounding box center [791, 644] width 15 height 15
click at [799, 482] on div at bounding box center [792, 644] width 22 height 22
click at [837, 482] on div "Add" at bounding box center [842, 644] width 17 height 9
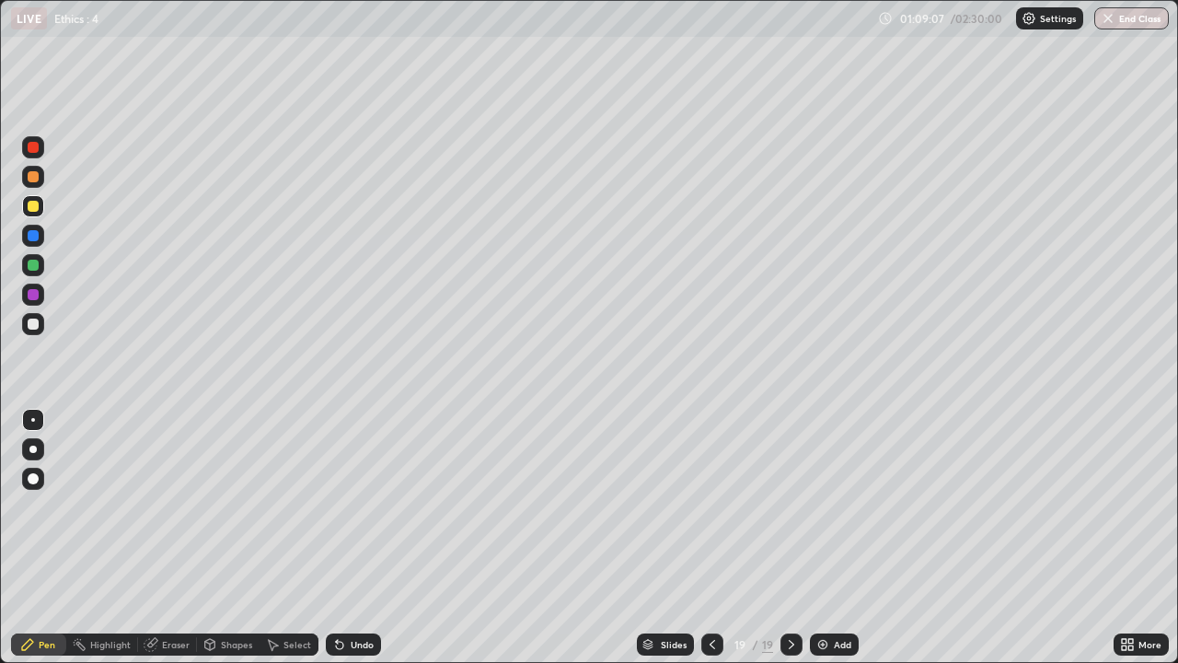
click at [34, 179] on div at bounding box center [33, 176] width 11 height 11
click at [829, 482] on div "Add" at bounding box center [834, 644] width 49 height 22
click at [182, 482] on div "Eraser" at bounding box center [176, 644] width 28 height 9
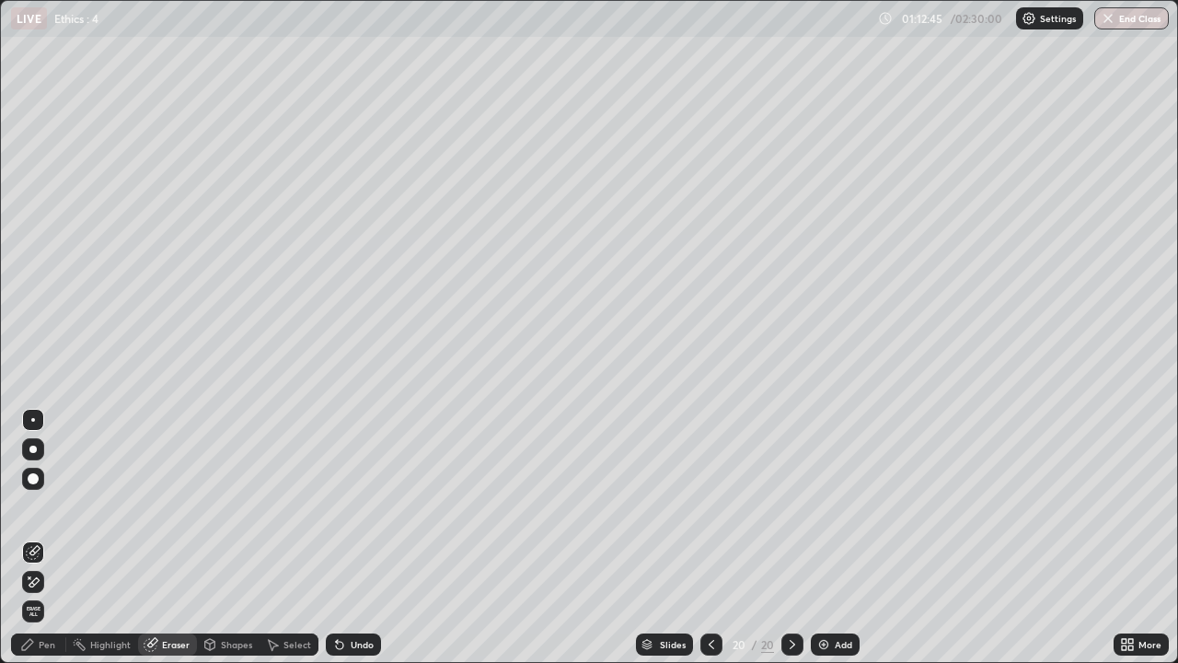
click at [57, 482] on div "Pen" at bounding box center [38, 644] width 55 height 22
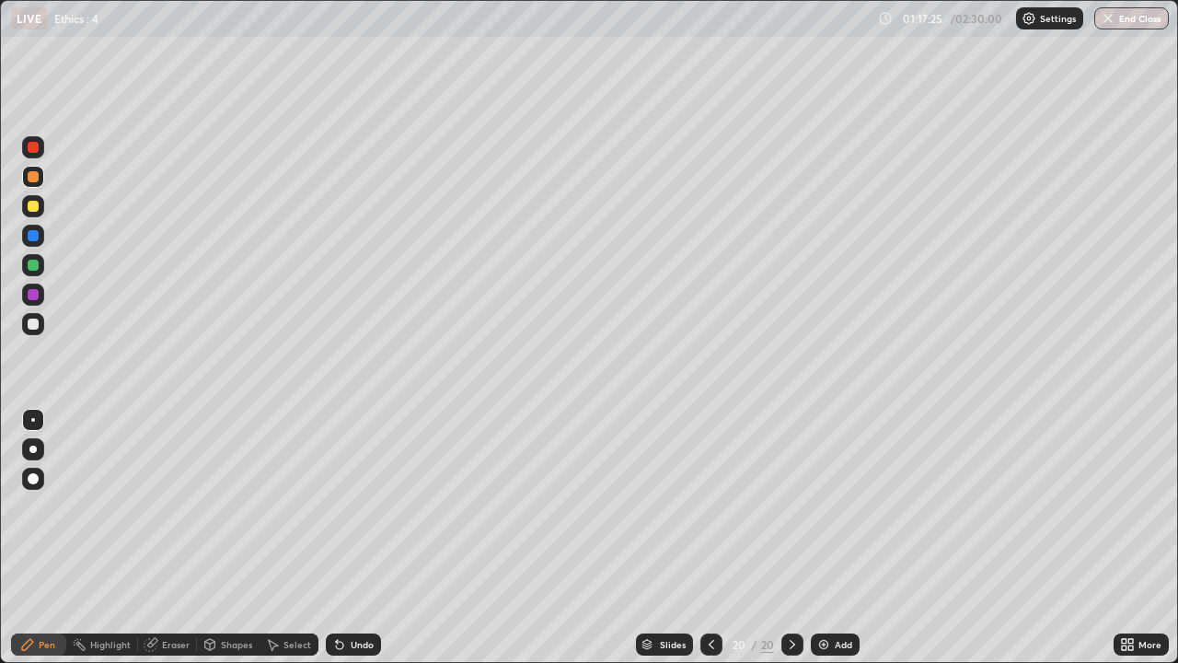
click at [830, 482] on div "Add" at bounding box center [835, 644] width 49 height 22
click at [801, 482] on div at bounding box center [792, 644] width 22 height 22
click at [827, 482] on img at bounding box center [823, 644] width 15 height 15
click at [710, 482] on icon at bounding box center [712, 644] width 15 height 15
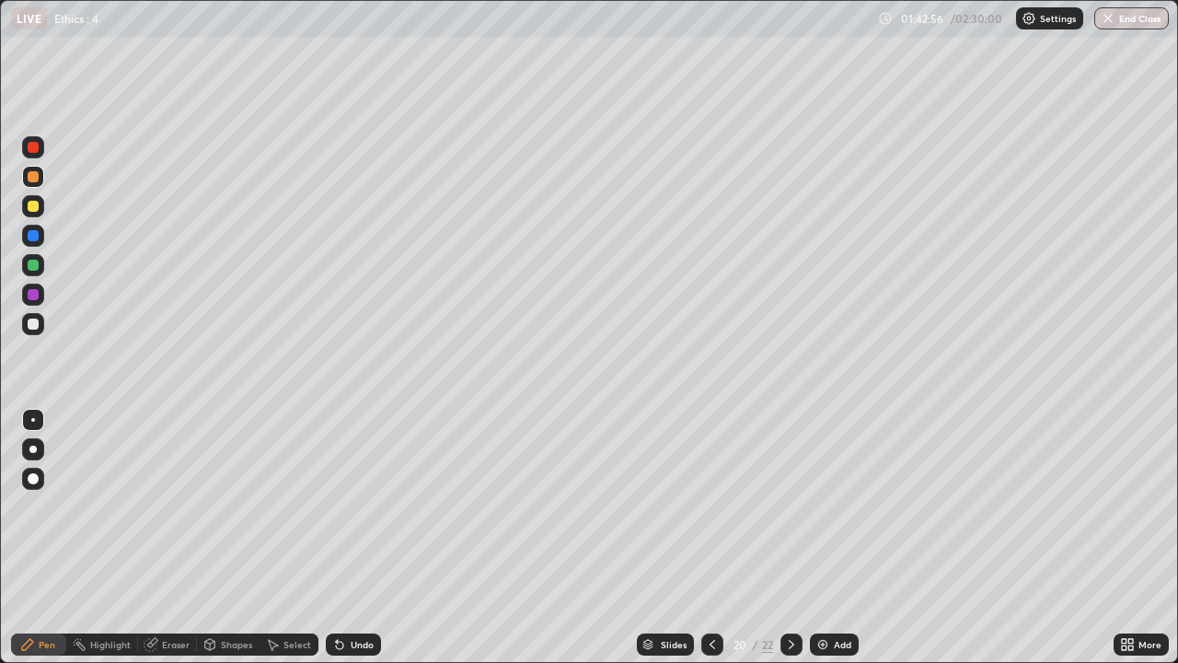
click at [834, 482] on div "Add" at bounding box center [842, 644] width 17 height 9
click at [291, 482] on div "Select" at bounding box center [297, 644] width 28 height 9
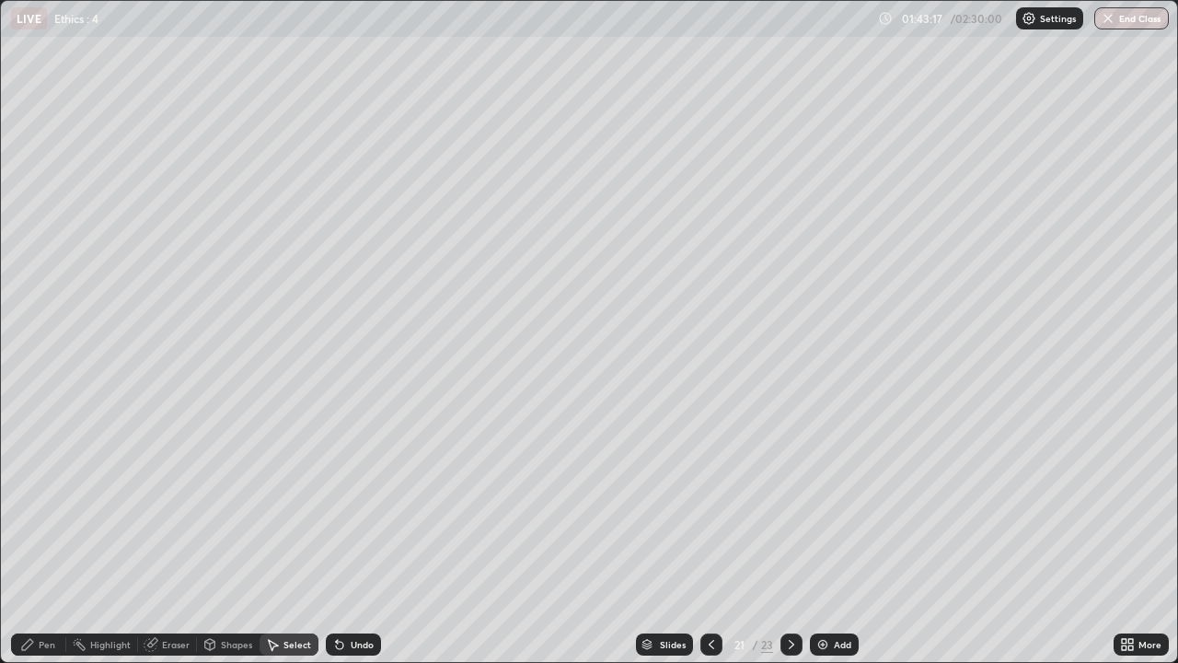
click at [183, 482] on div "Eraser" at bounding box center [176, 644] width 28 height 9
click at [51, 482] on div "Pen" at bounding box center [47, 644] width 17 height 9
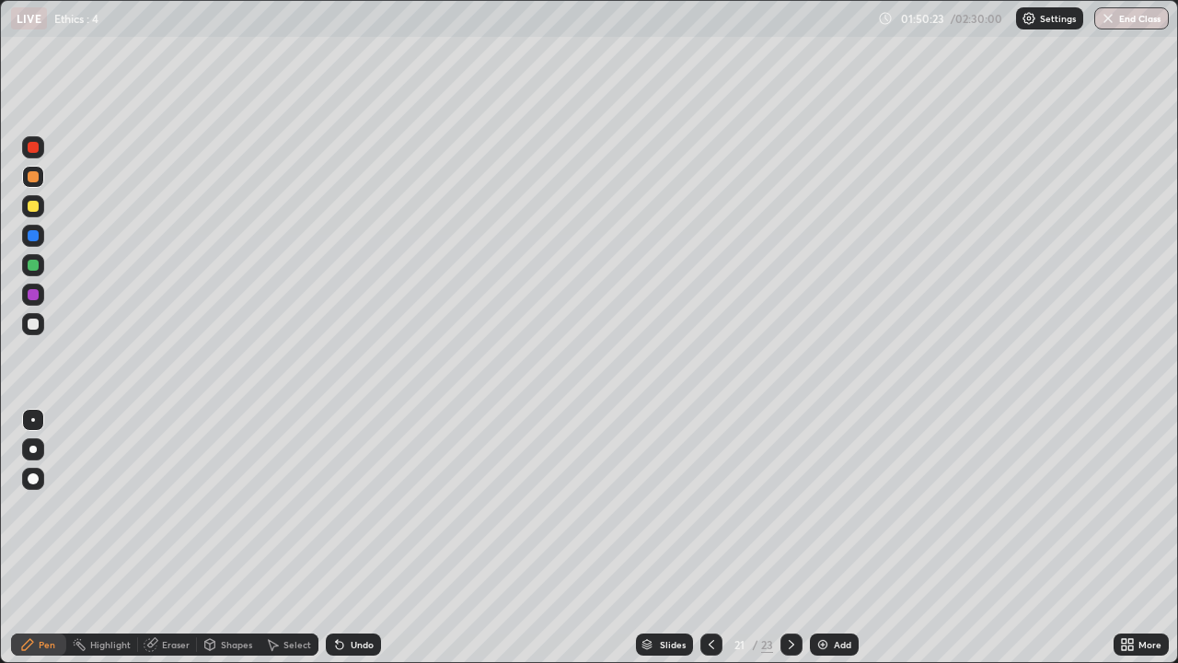
click at [831, 482] on div "Add" at bounding box center [834, 644] width 49 height 22
click at [825, 482] on img at bounding box center [823, 644] width 15 height 15
click at [827, 482] on img at bounding box center [823, 644] width 15 height 15
click at [191, 482] on div "Eraser" at bounding box center [167, 644] width 59 height 22
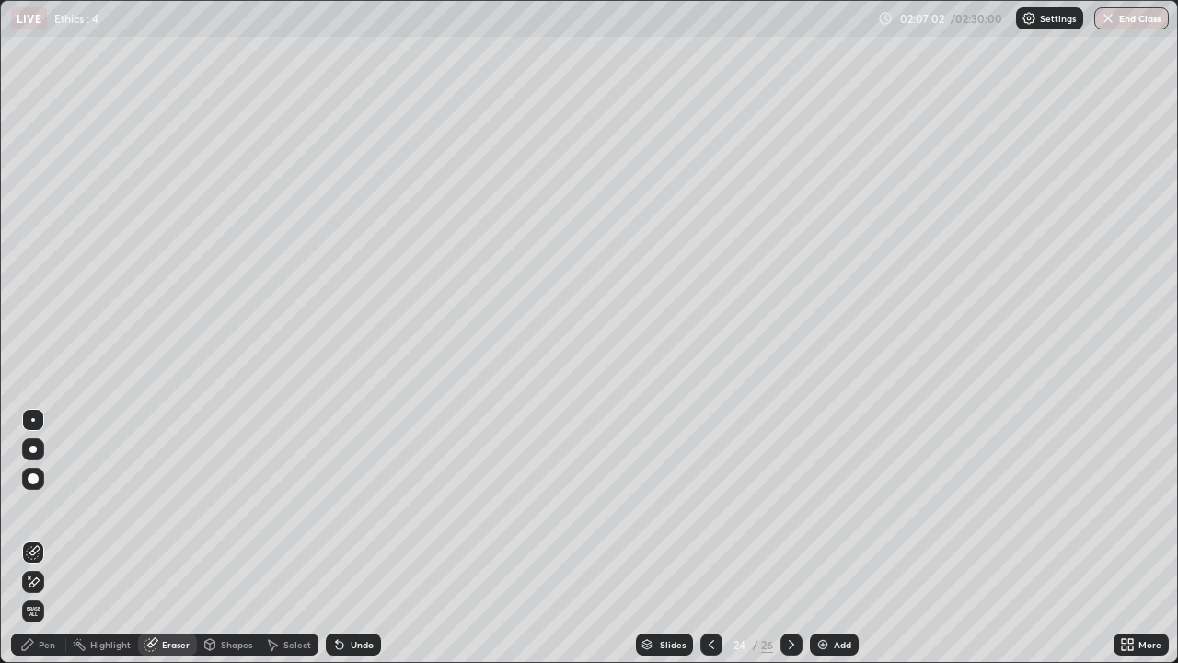
click at [50, 482] on div "Pen" at bounding box center [47, 644] width 17 height 9
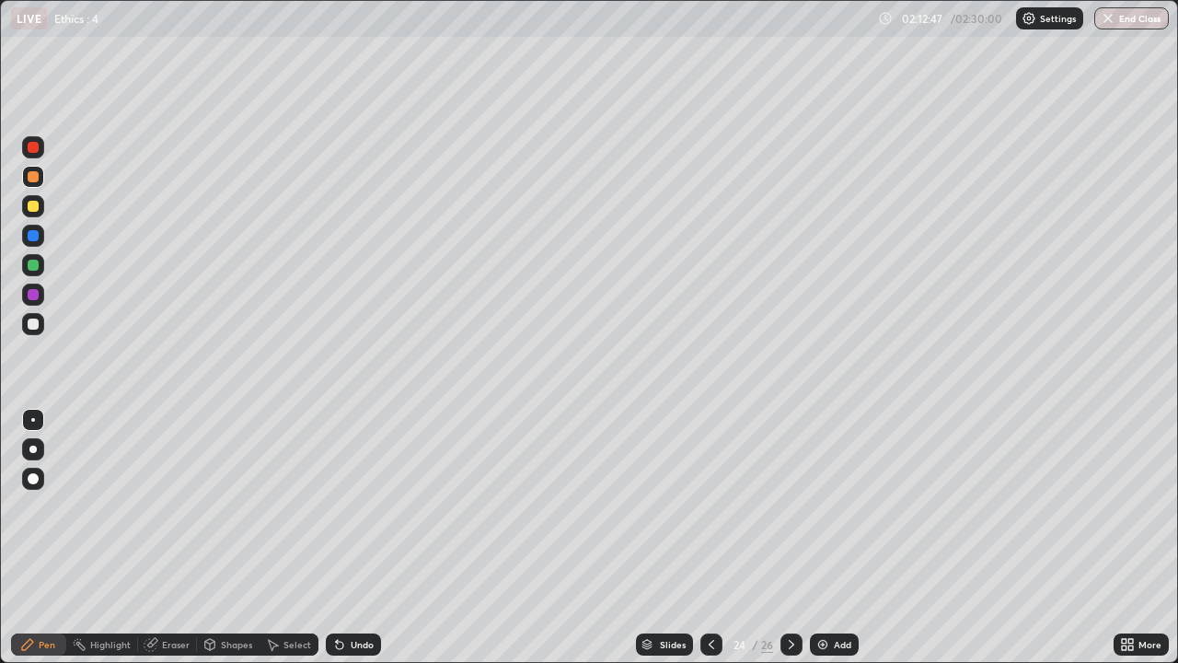
click at [829, 482] on div "Add" at bounding box center [834, 644] width 49 height 22
click at [40, 297] on div at bounding box center [33, 294] width 22 height 22
click at [170, 482] on div "Eraser" at bounding box center [176, 644] width 28 height 9
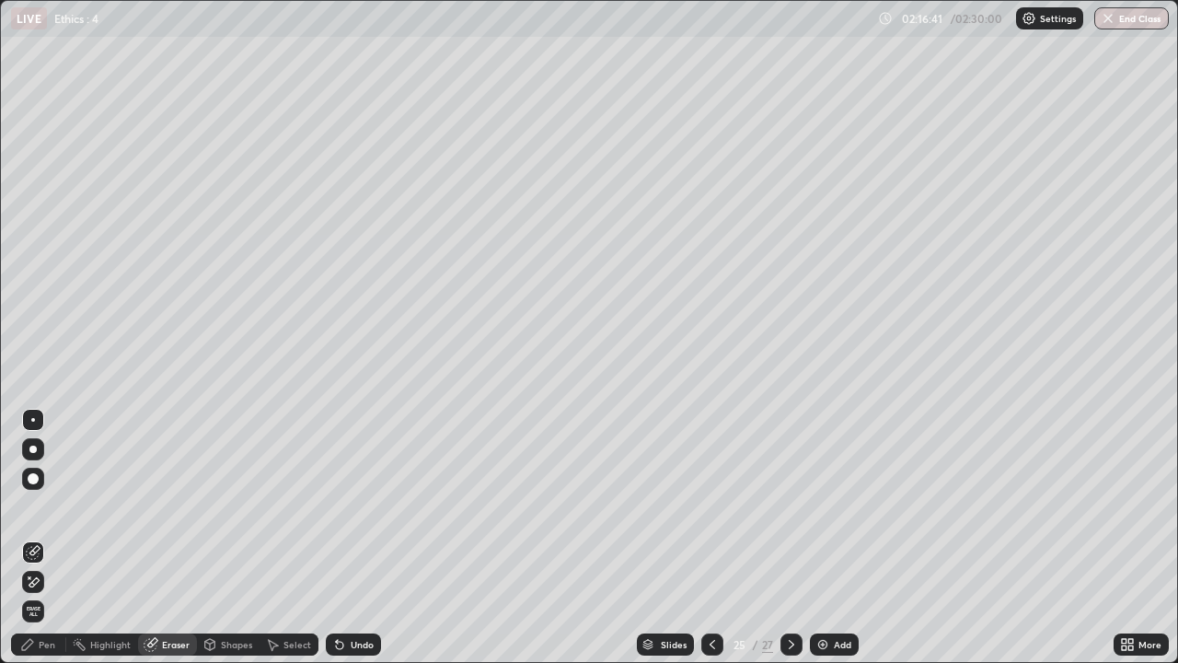
click at [48, 482] on div "Pen" at bounding box center [47, 644] width 17 height 9
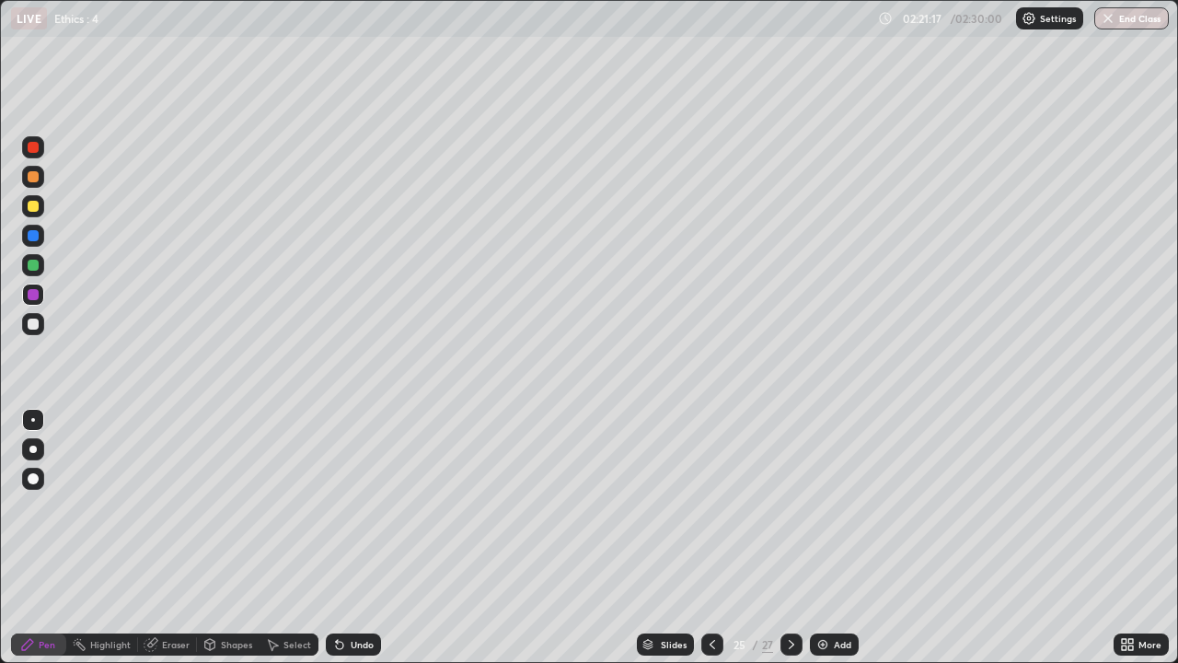
click at [179, 482] on div "Eraser" at bounding box center [176, 644] width 28 height 9
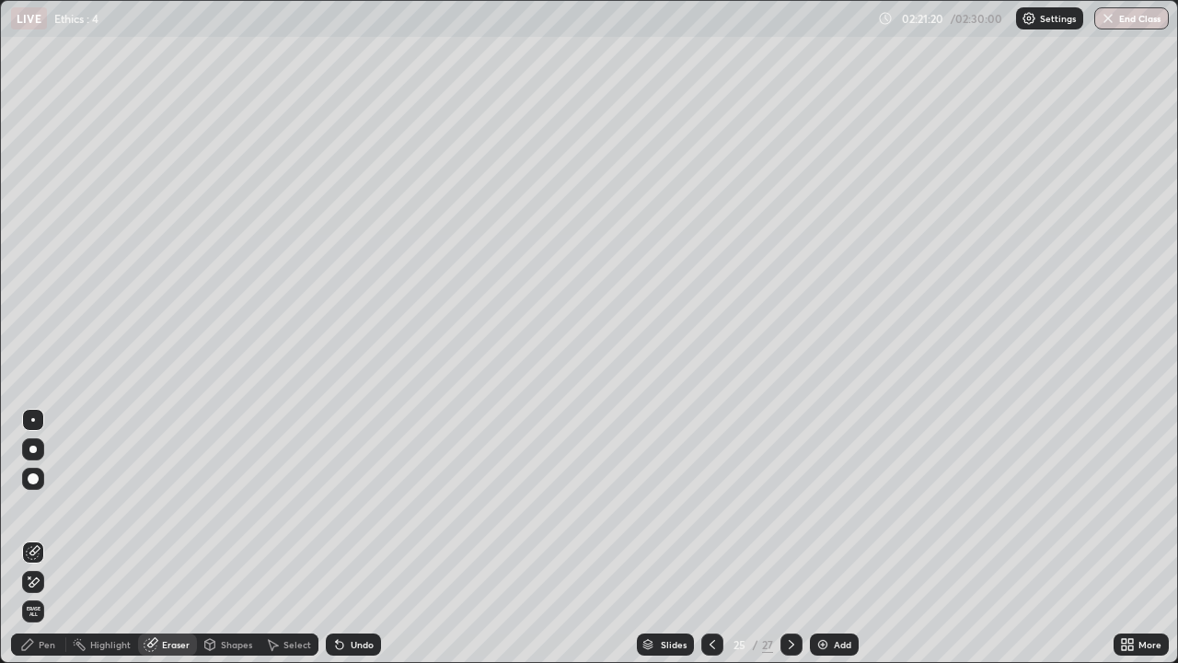
click at [52, 482] on div "Pen" at bounding box center [47, 644] width 17 height 9
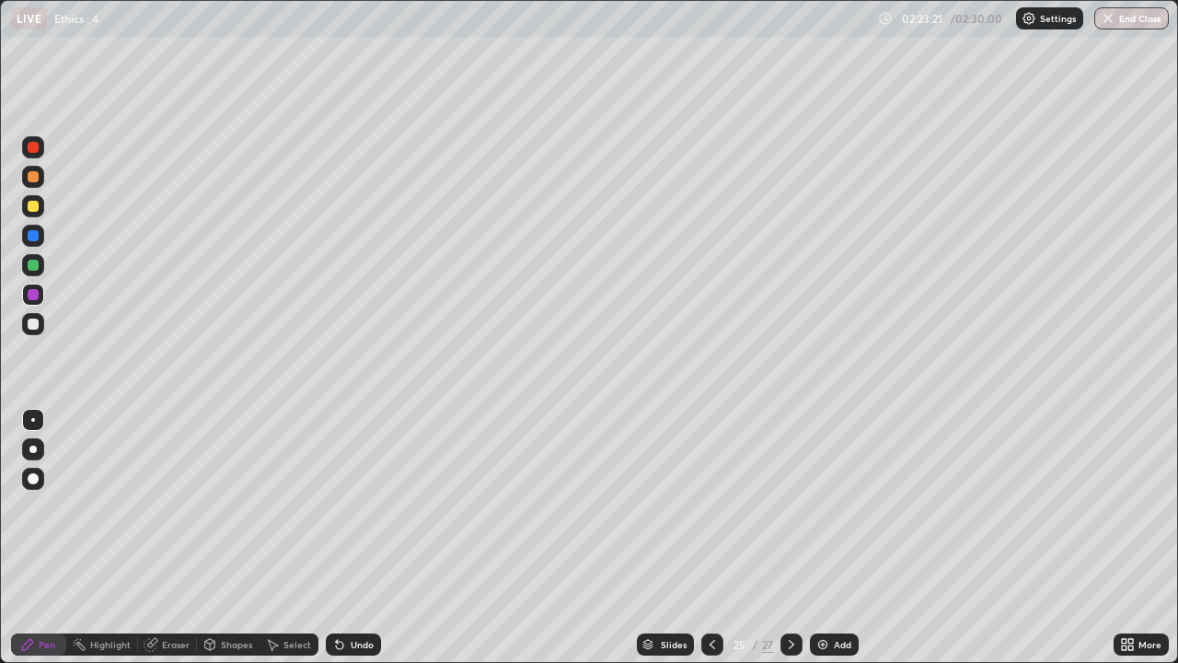
click at [834, 482] on div "Add" at bounding box center [842, 644] width 17 height 9
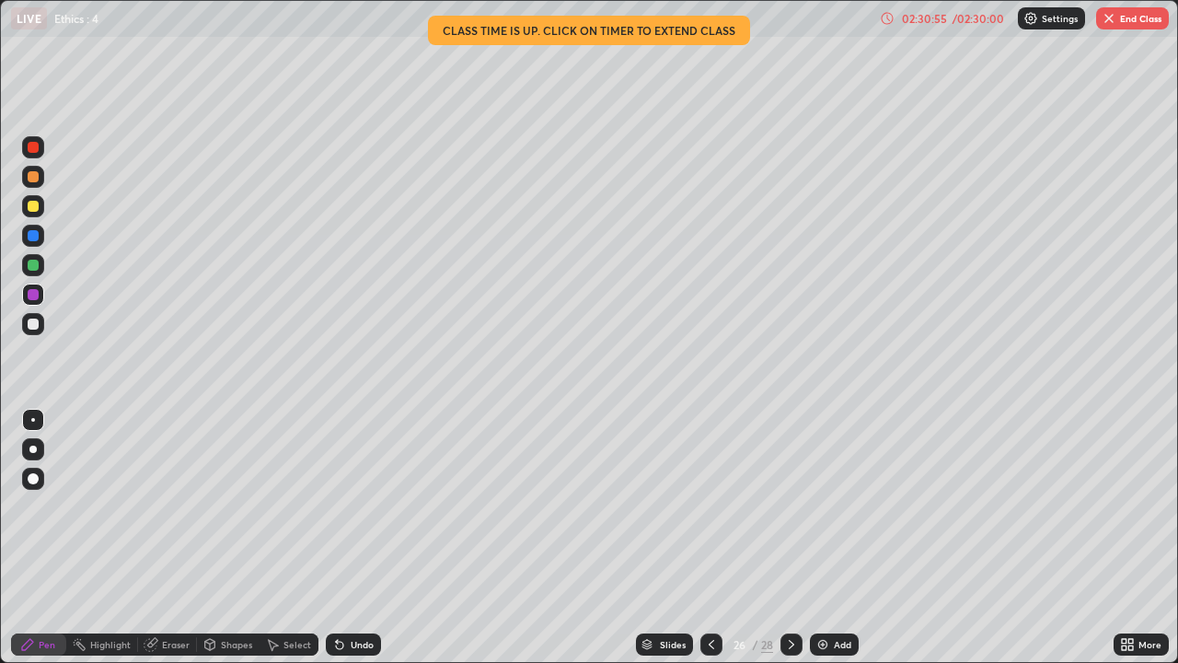
click at [937, 23] on div "02:30:55" at bounding box center [924, 18] width 52 height 11
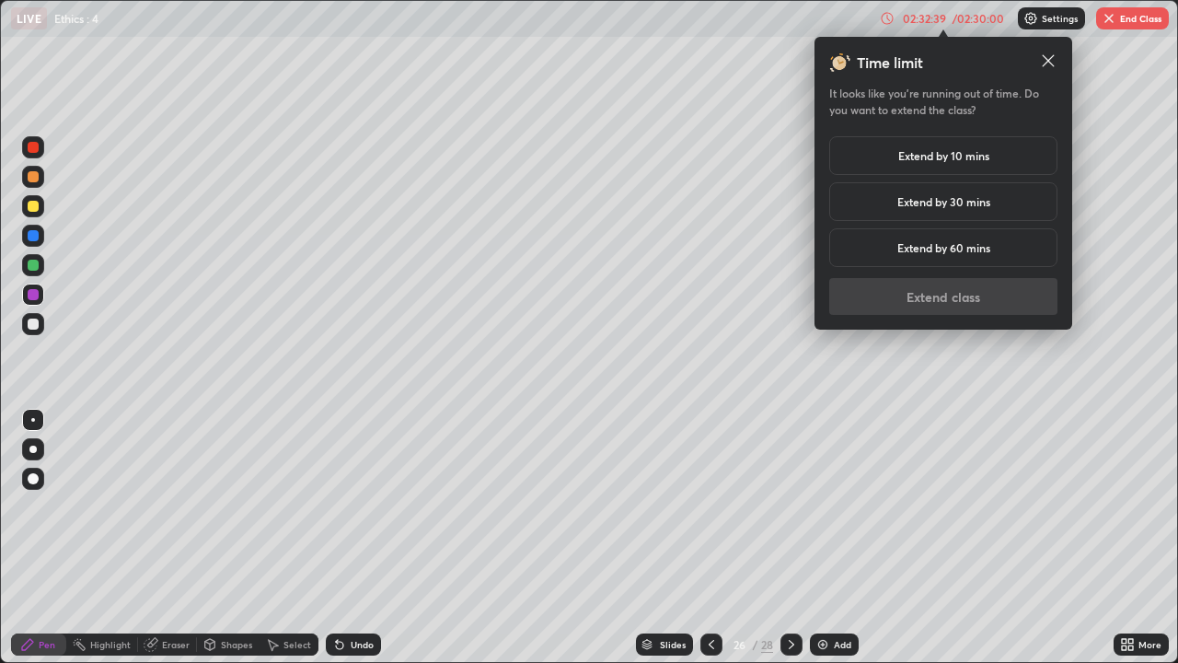
click at [1050, 61] on icon at bounding box center [1048, 61] width 18 height 18
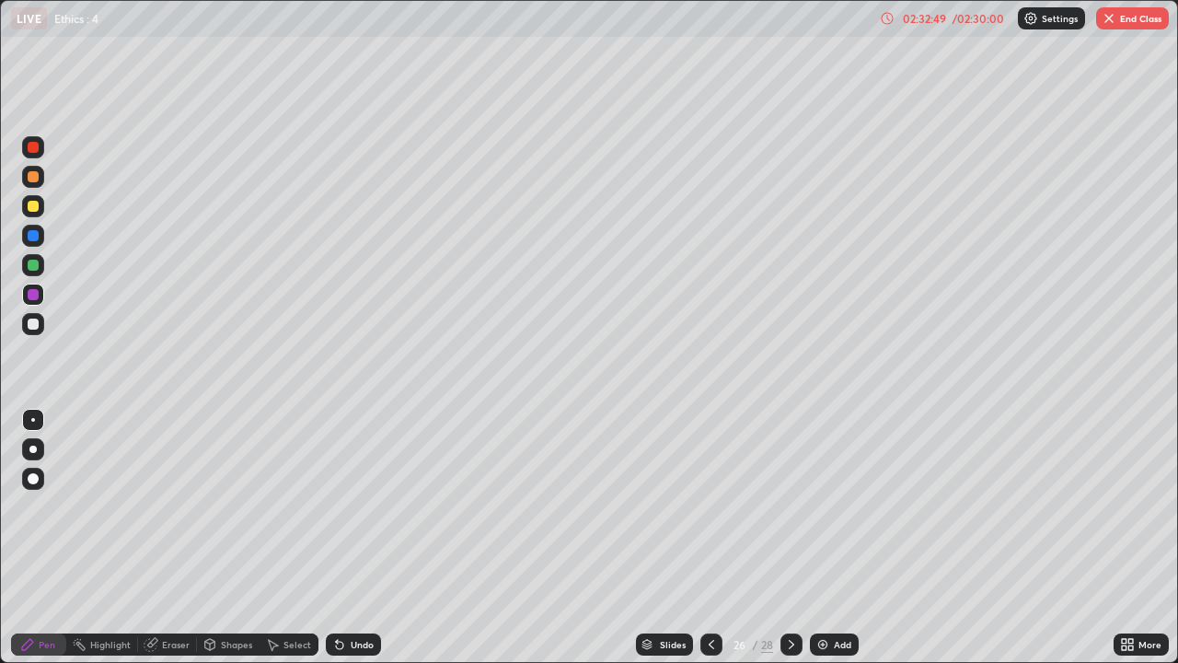
click at [1150, 19] on button "End Class" at bounding box center [1132, 18] width 73 height 22
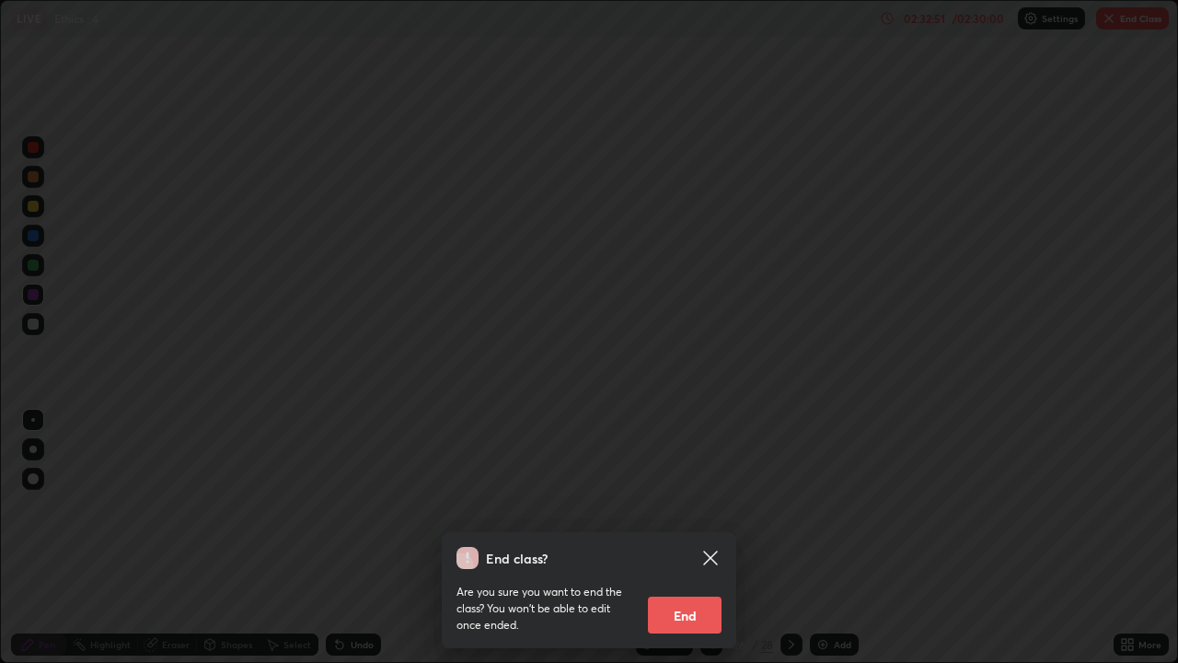
click at [698, 482] on button "End" at bounding box center [685, 614] width 74 height 37
